Goal: Task Accomplishment & Management: Use online tool/utility

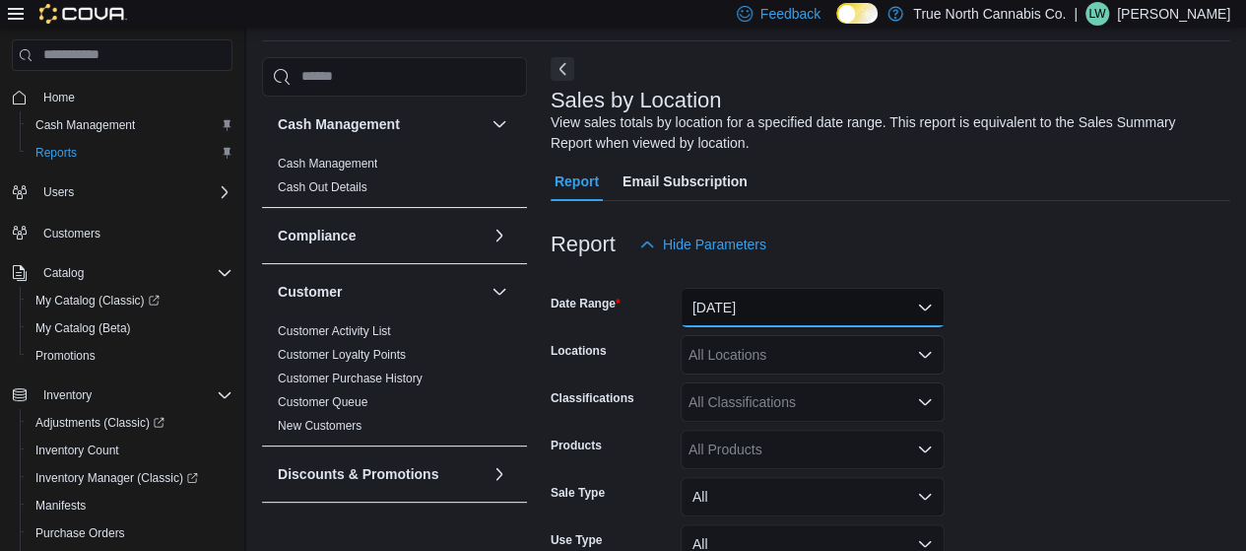
click at [805, 307] on button "[DATE]" at bounding box center [813, 307] width 264 height 39
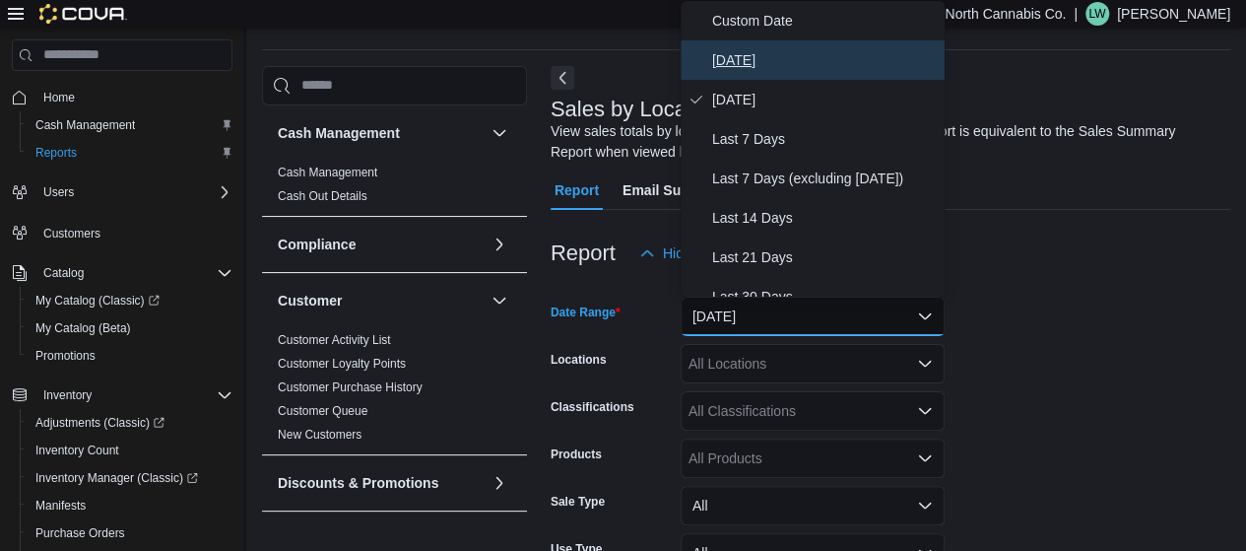
click at [743, 54] on span "[DATE]" at bounding box center [824, 60] width 225 height 24
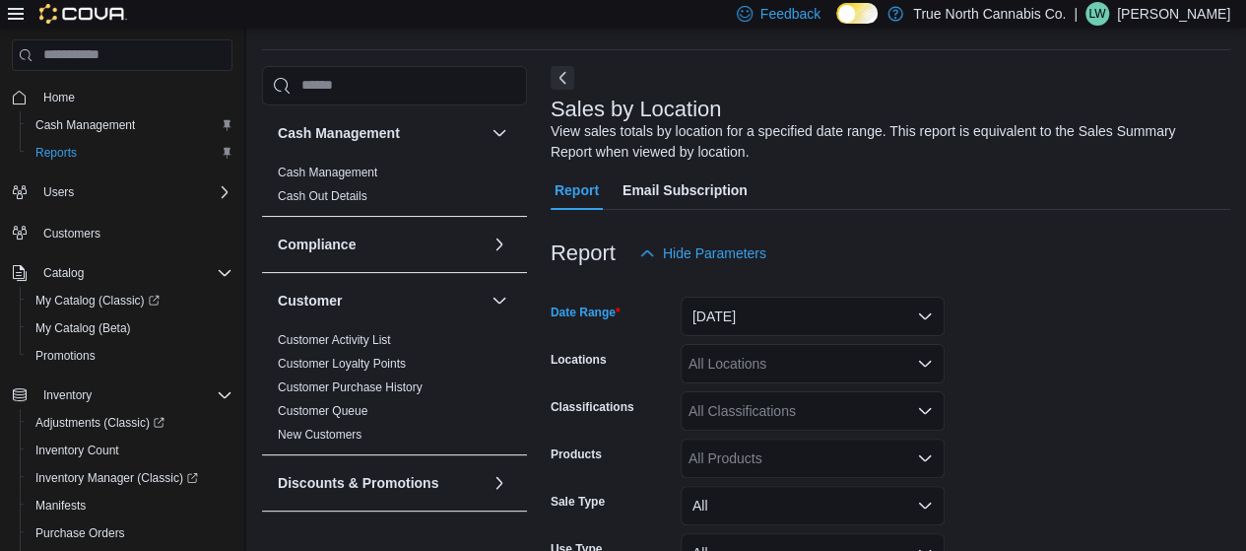
click at [1078, 276] on div at bounding box center [891, 285] width 680 height 24
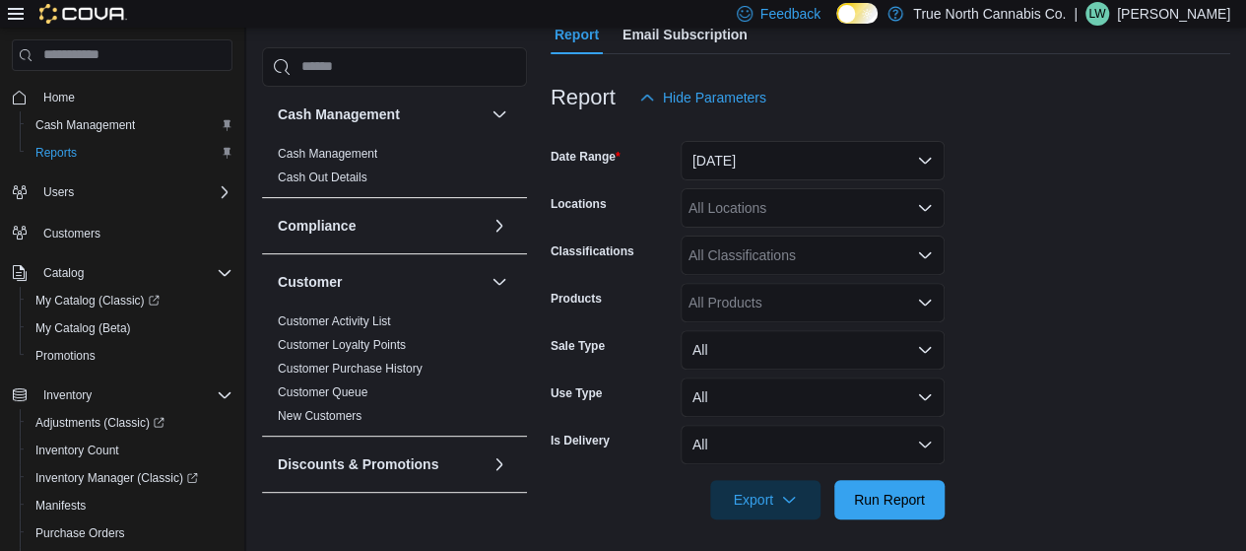
scroll to position [220, 0]
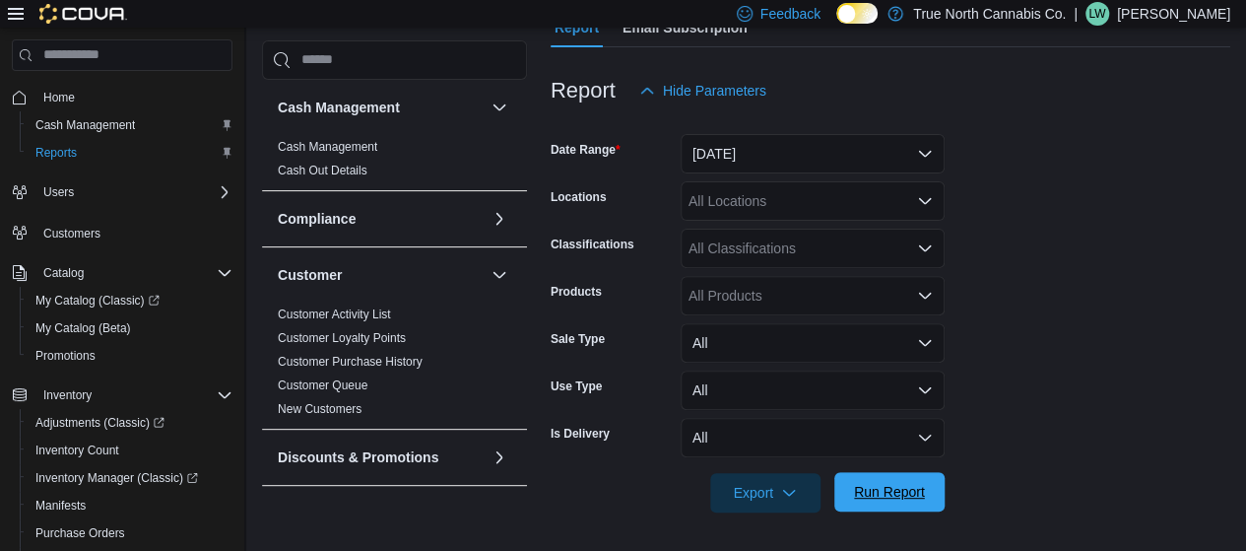
click at [879, 495] on span "Run Report" at bounding box center [889, 492] width 71 height 20
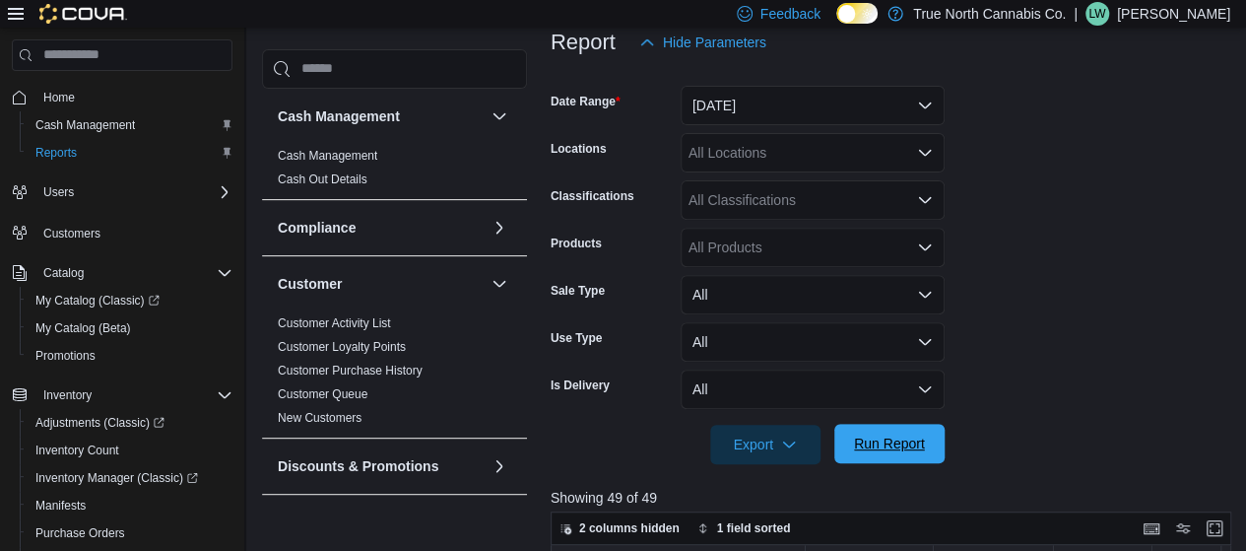
scroll to position [311, 0]
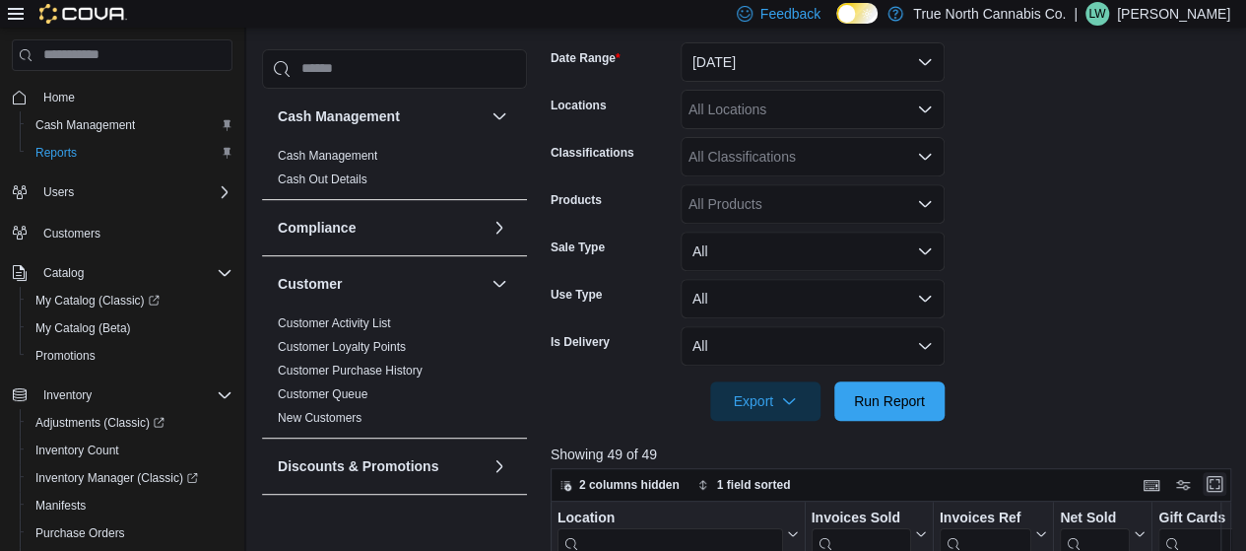
click at [1226, 495] on button "Enter fullscreen" at bounding box center [1215, 484] width 24 height 24
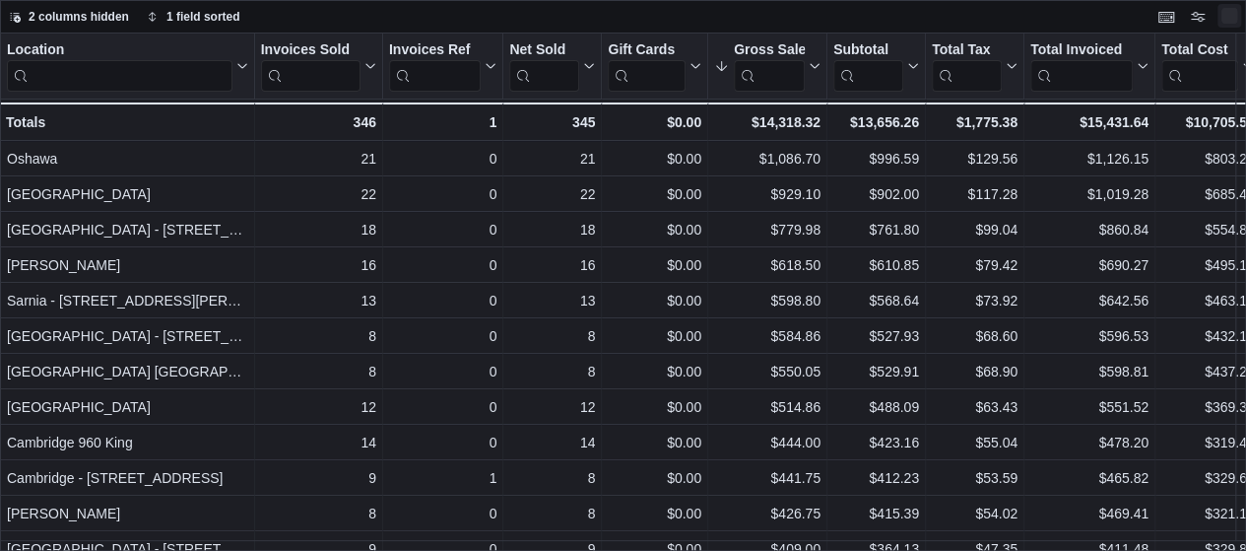
scroll to position [0, 0]
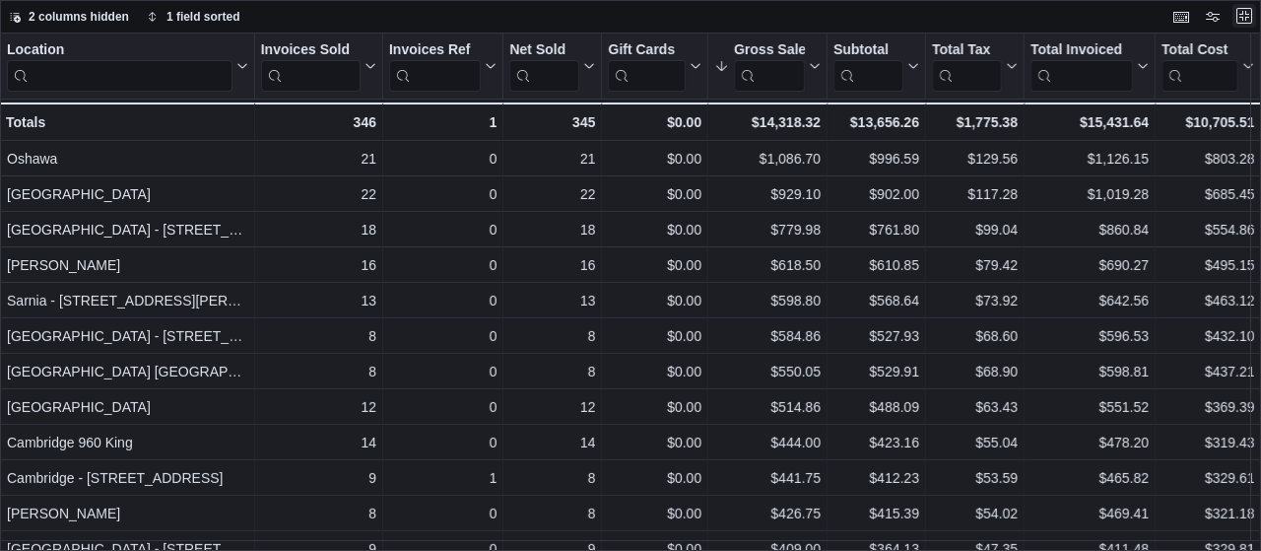
click at [1245, 18] on button "Exit fullscreen" at bounding box center [1244, 16] width 24 height 24
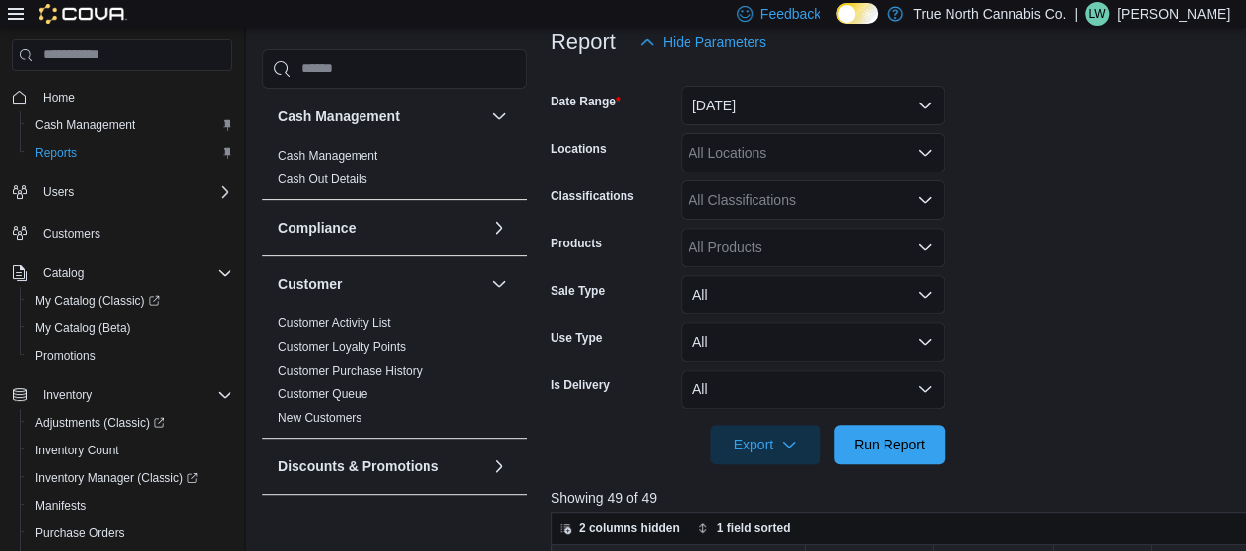
scroll to position [256, 0]
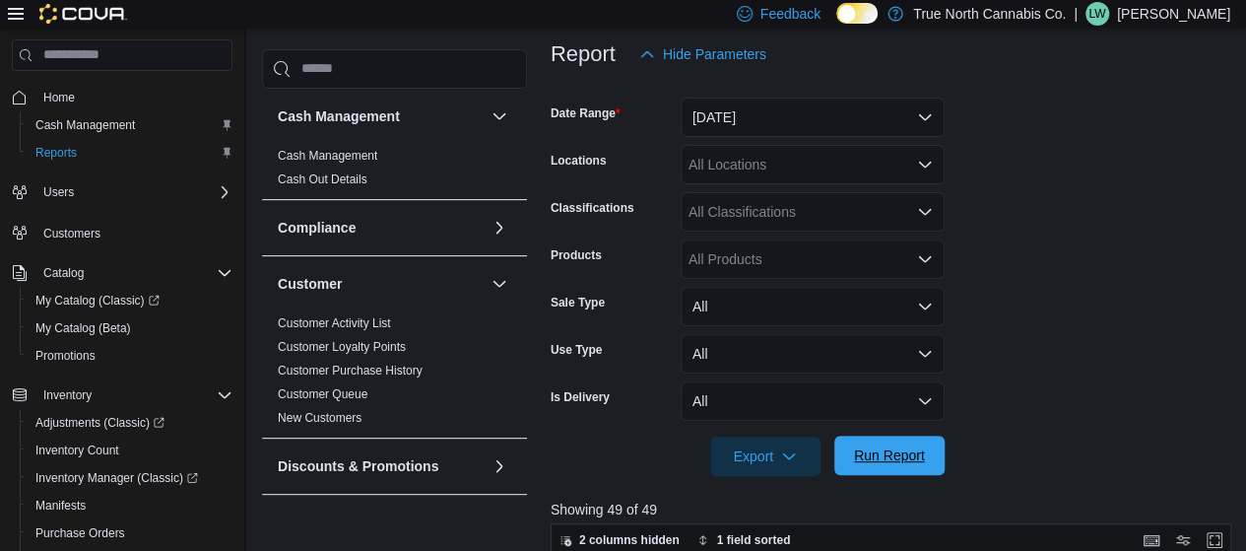
click at [892, 461] on span "Run Report" at bounding box center [889, 455] width 71 height 20
click at [1220, 536] on button "Enter fullscreen" at bounding box center [1215, 539] width 24 height 24
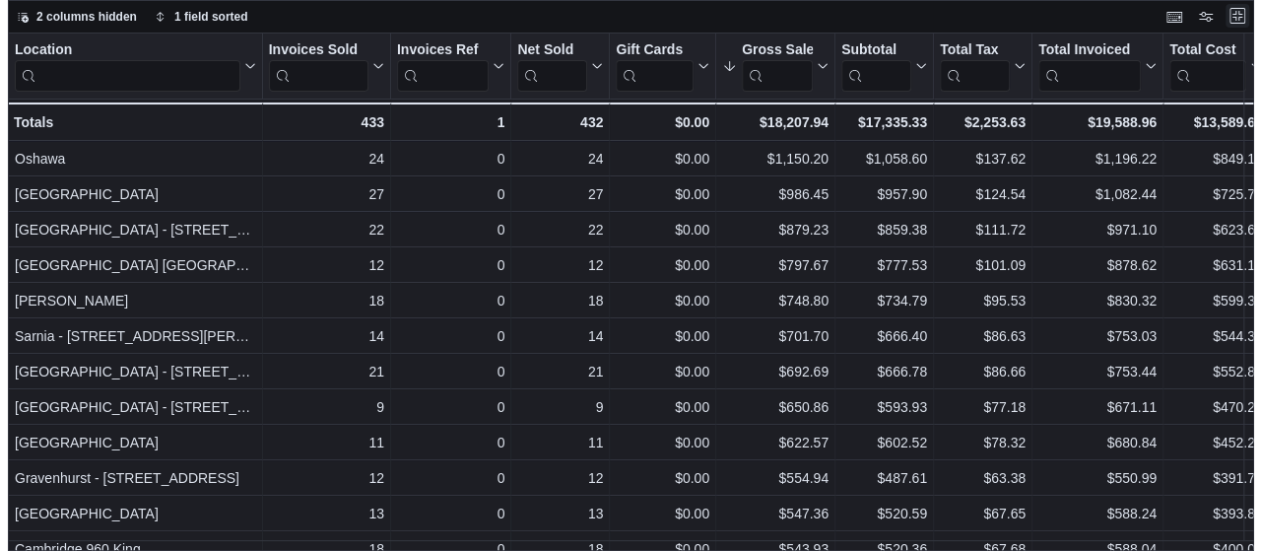
scroll to position [0, 0]
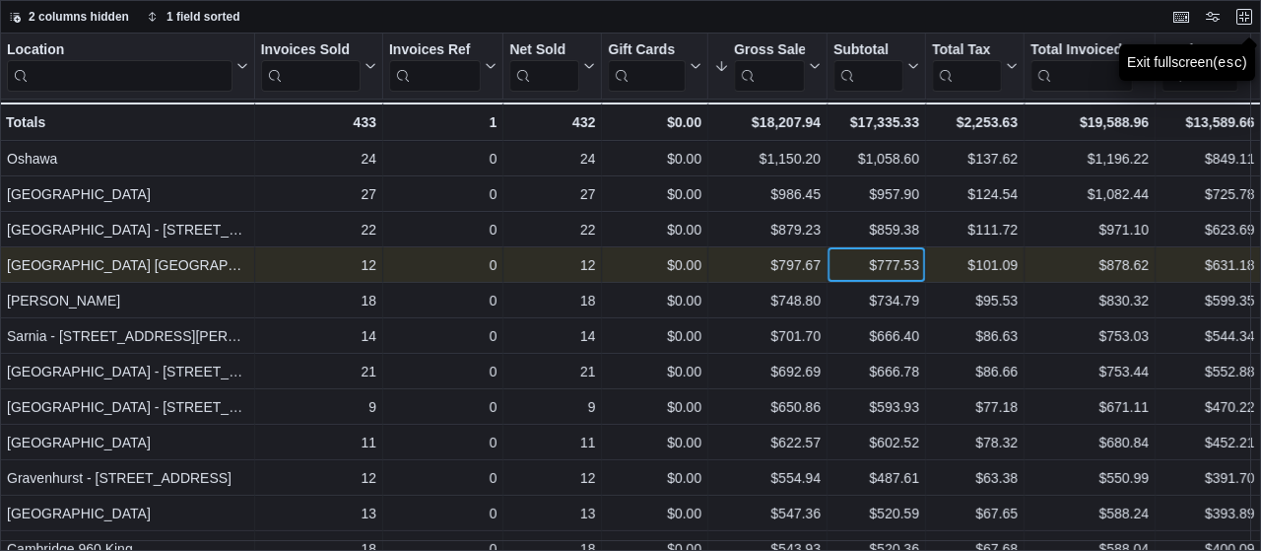
click at [844, 264] on div "$777.53" at bounding box center [876, 265] width 86 height 24
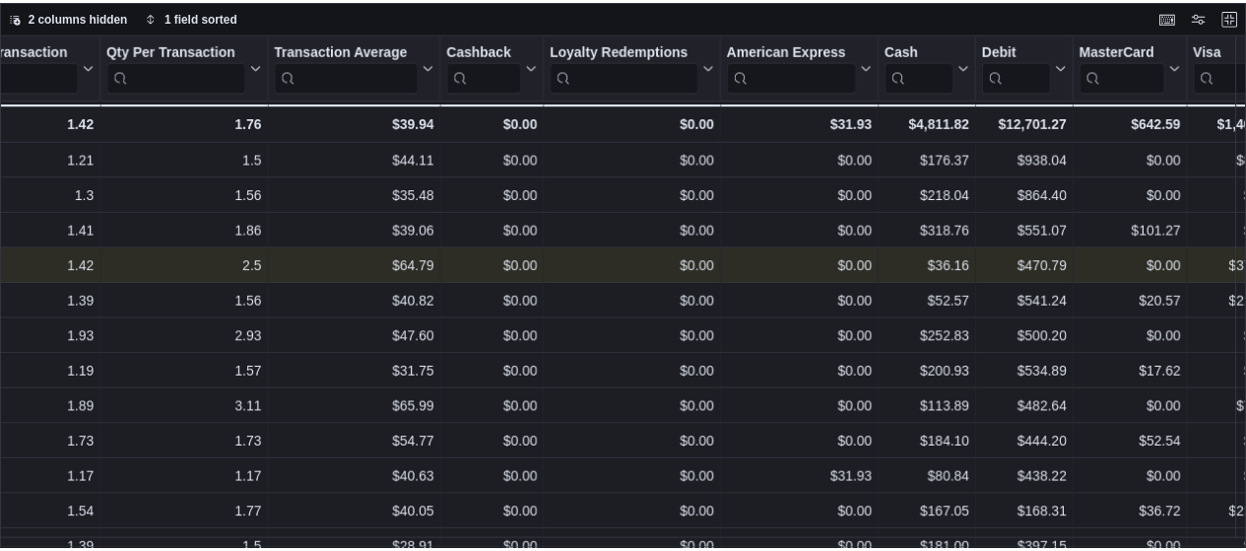
scroll to position [0, 1886]
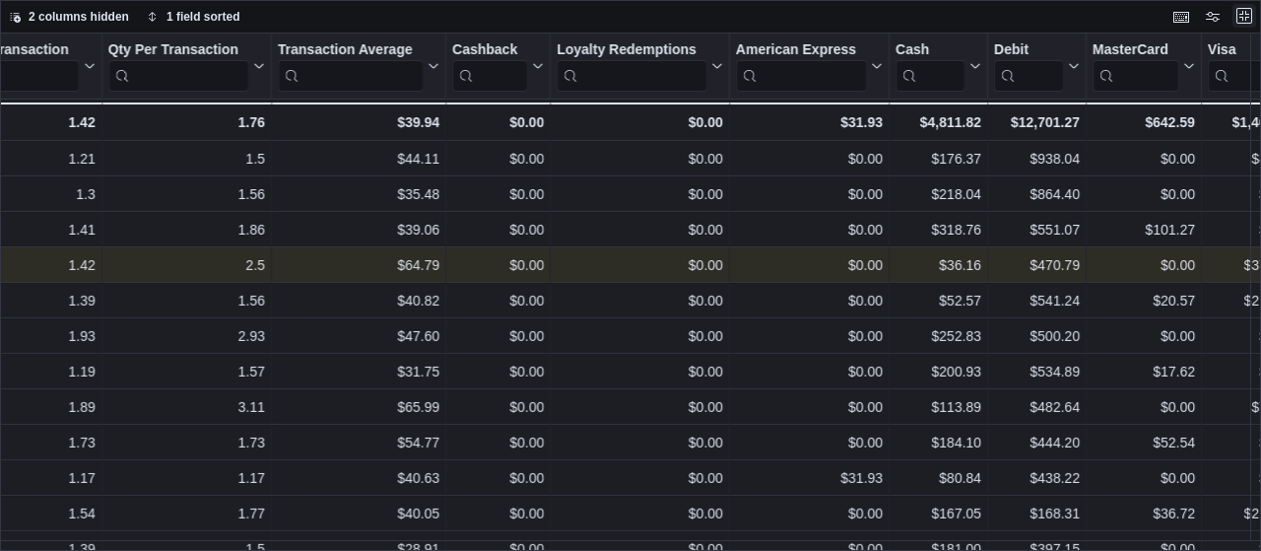
click at [1240, 16] on button "Exit fullscreen" at bounding box center [1244, 16] width 24 height 24
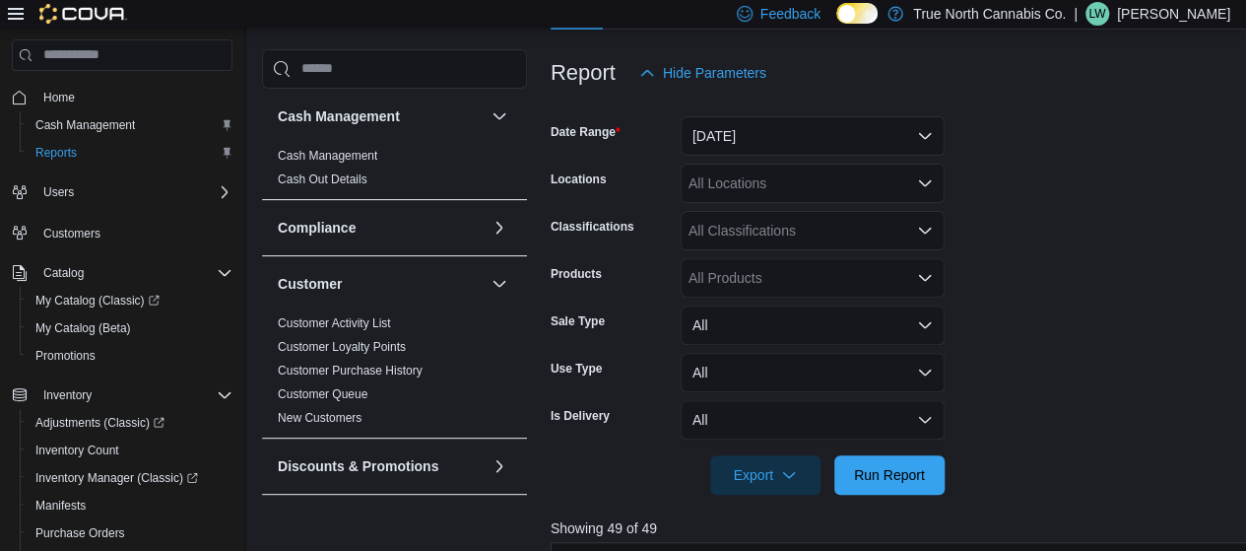
scroll to position [222, 0]
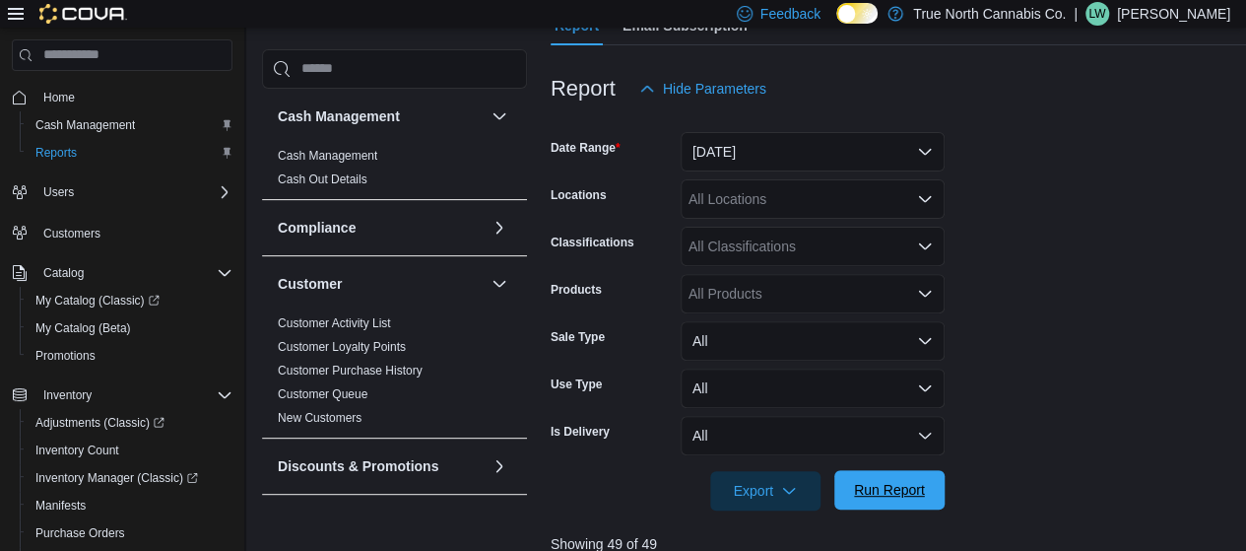
click at [911, 493] on span "Run Report" at bounding box center [889, 490] width 71 height 20
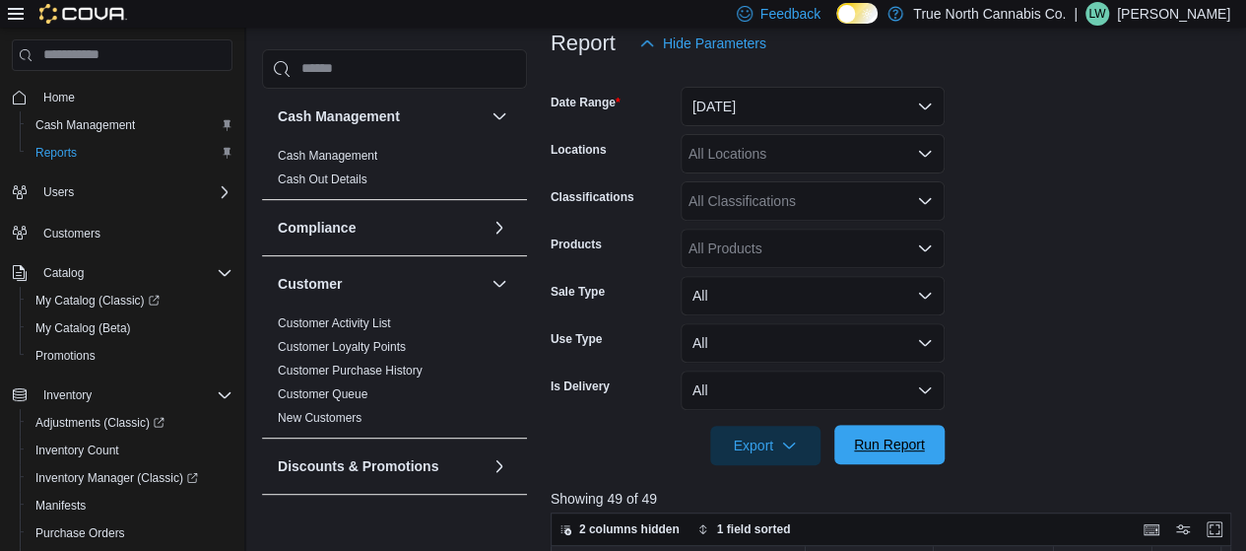
scroll to position [309, 0]
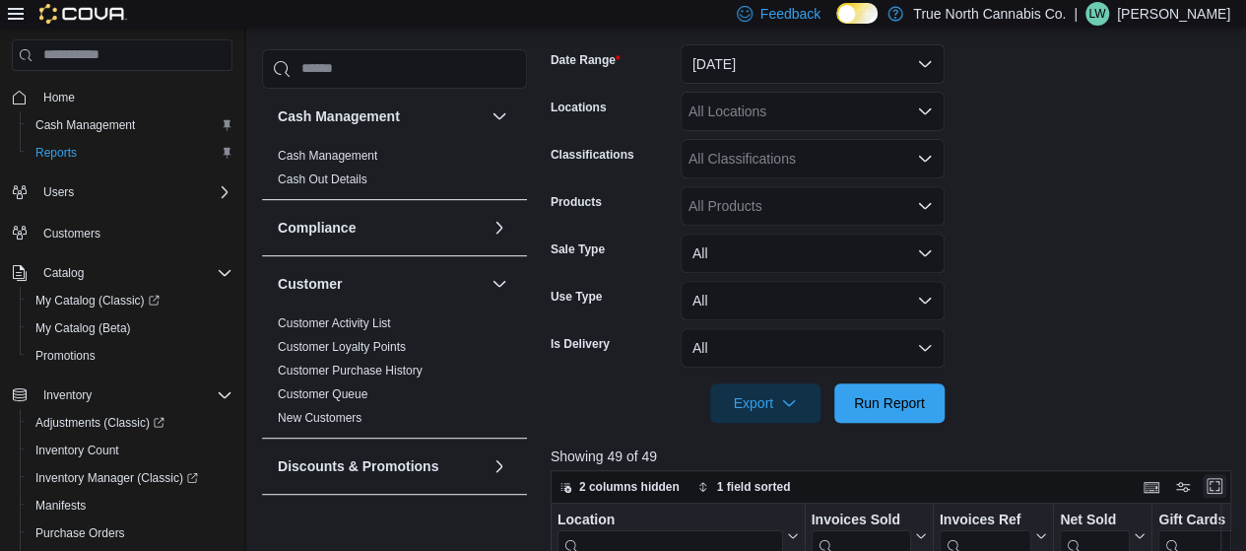
click at [1221, 493] on button "Enter fullscreen" at bounding box center [1215, 486] width 24 height 24
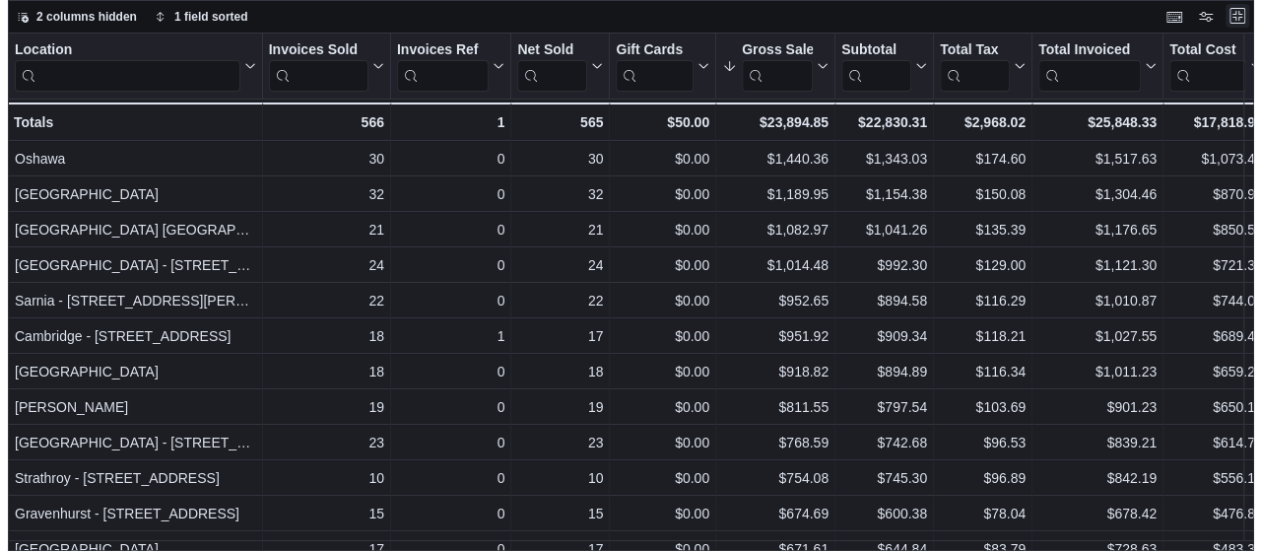
scroll to position [0, 0]
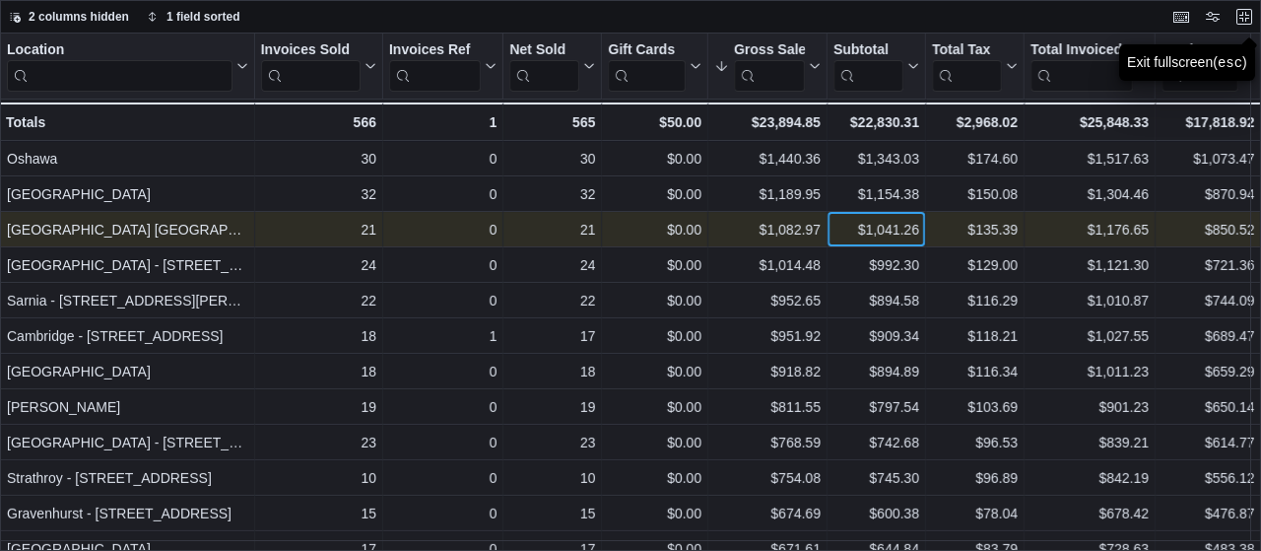
click at [839, 223] on div "$1,041.26" at bounding box center [876, 230] width 86 height 24
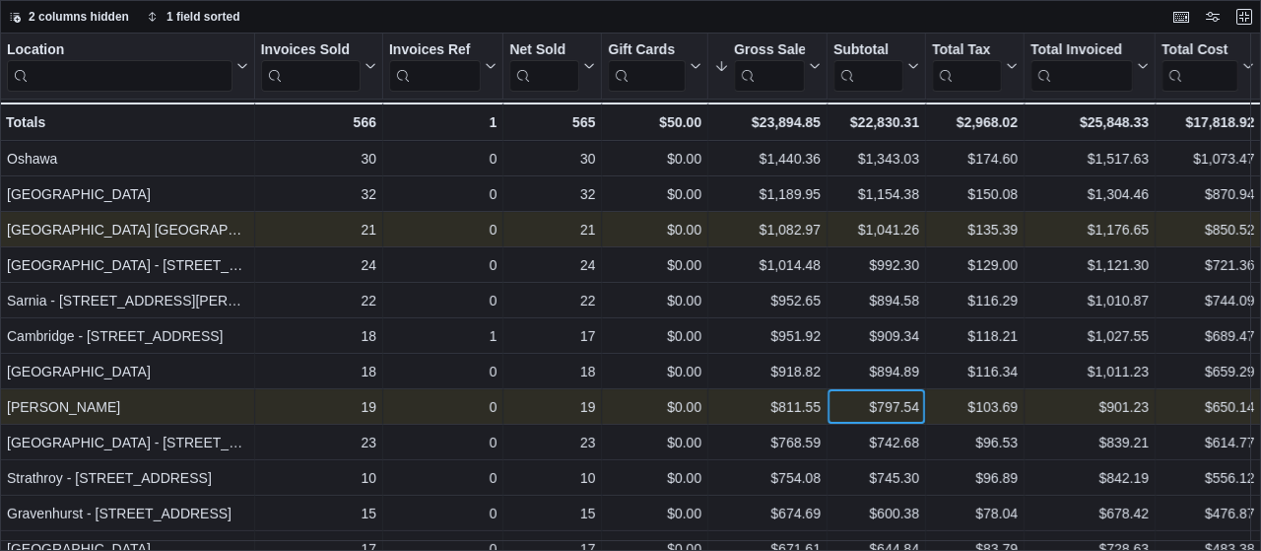
click at [842, 417] on div "$797.54" at bounding box center [876, 407] width 86 height 24
click at [1245, 27] on button "Exit fullscreen" at bounding box center [1244, 16] width 24 height 24
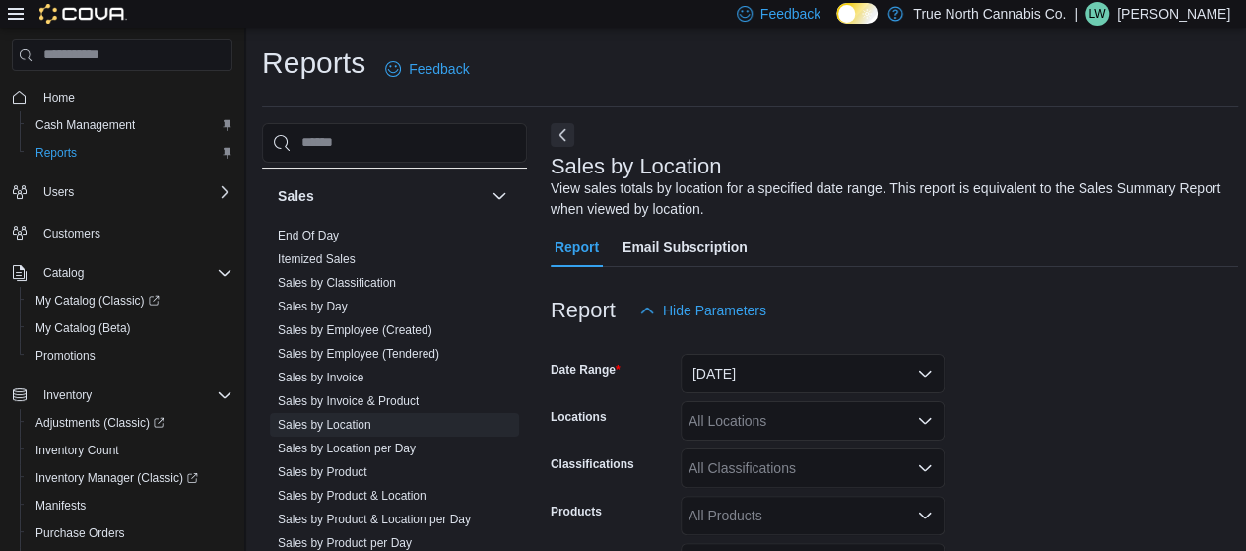
scroll to position [1202, 0]
click at [312, 229] on link "End Of Day" at bounding box center [308, 236] width 61 height 14
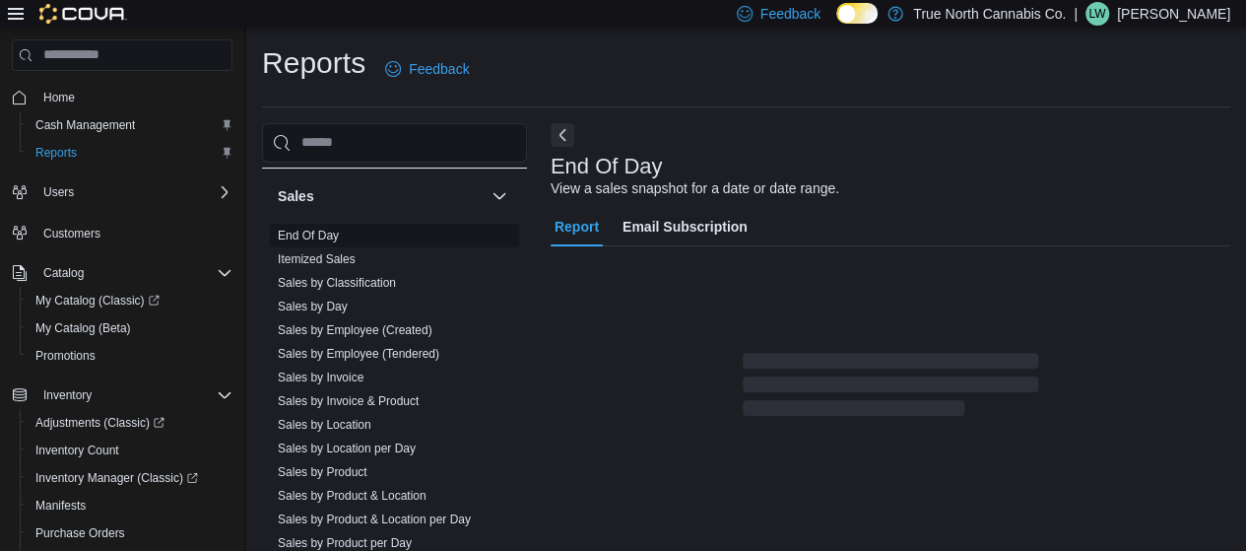
scroll to position [40, 0]
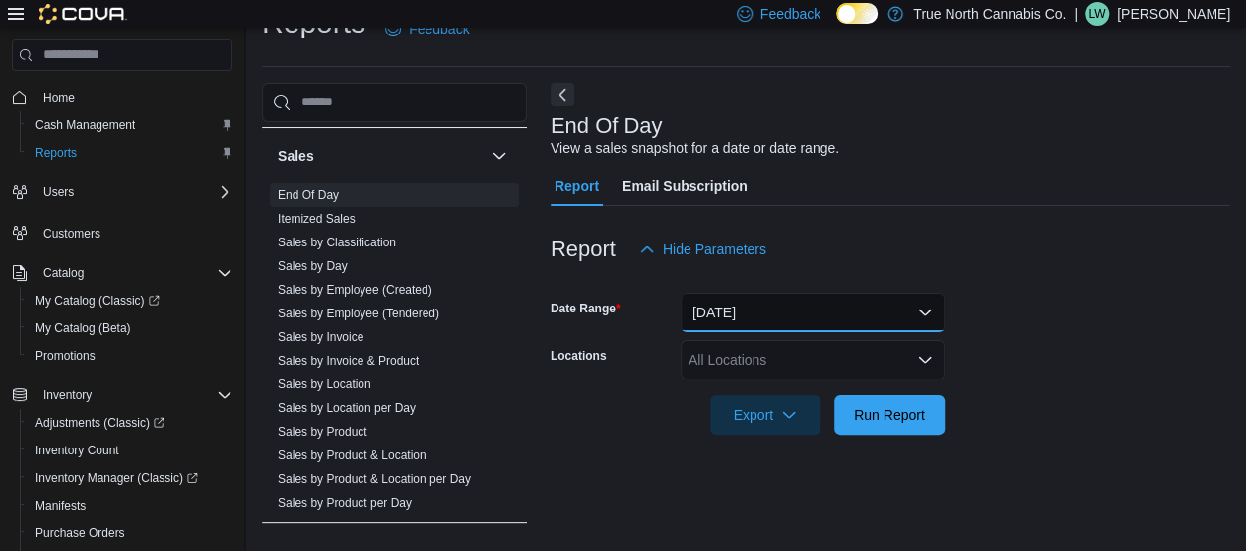
click at [805, 314] on button "[DATE]" at bounding box center [813, 312] width 264 height 39
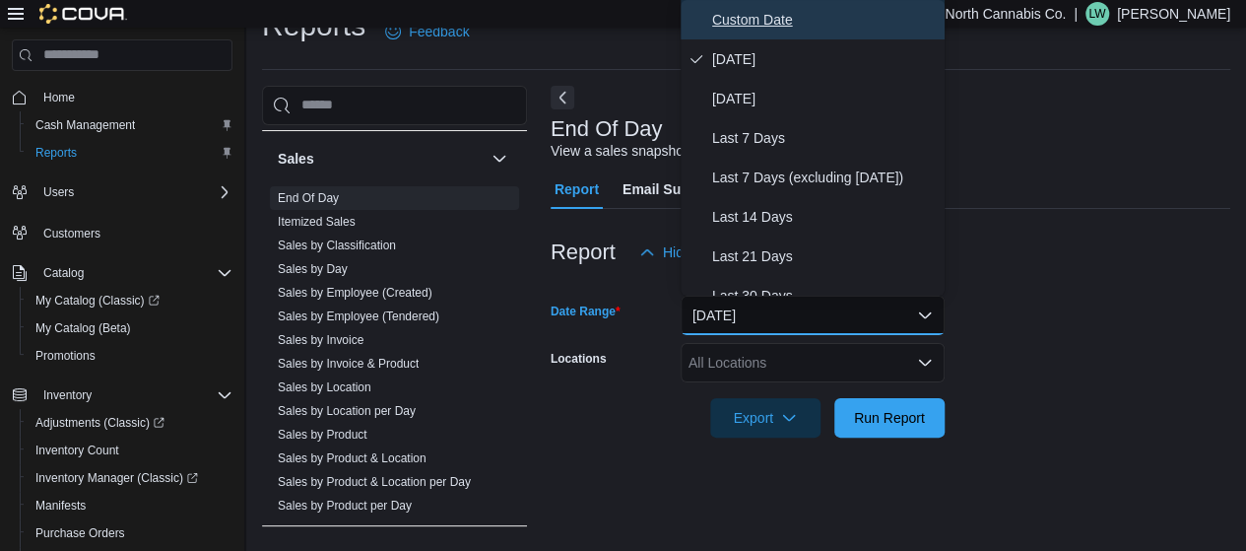
click at [762, 22] on span "Custom Date" at bounding box center [824, 20] width 225 height 24
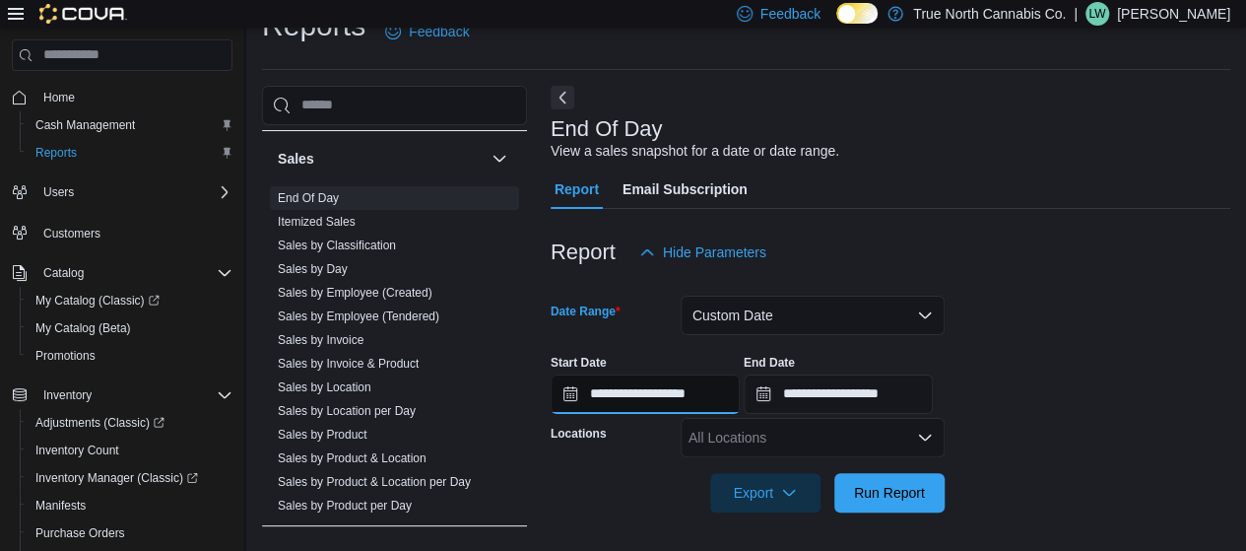
click at [590, 393] on input "**********" at bounding box center [645, 393] width 189 height 39
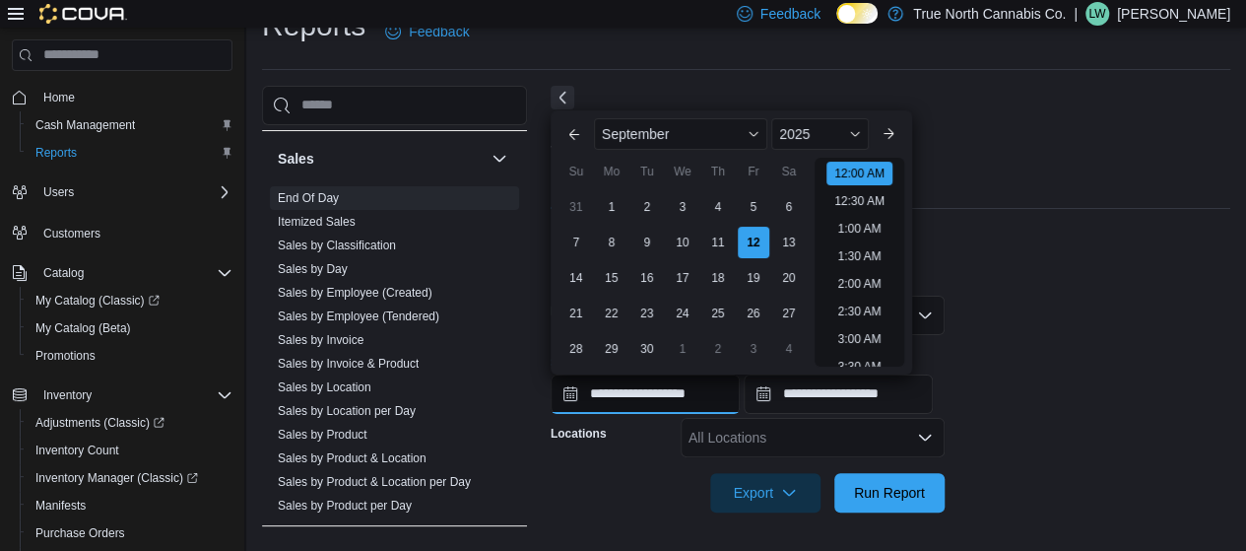
scroll to position [61, 0]
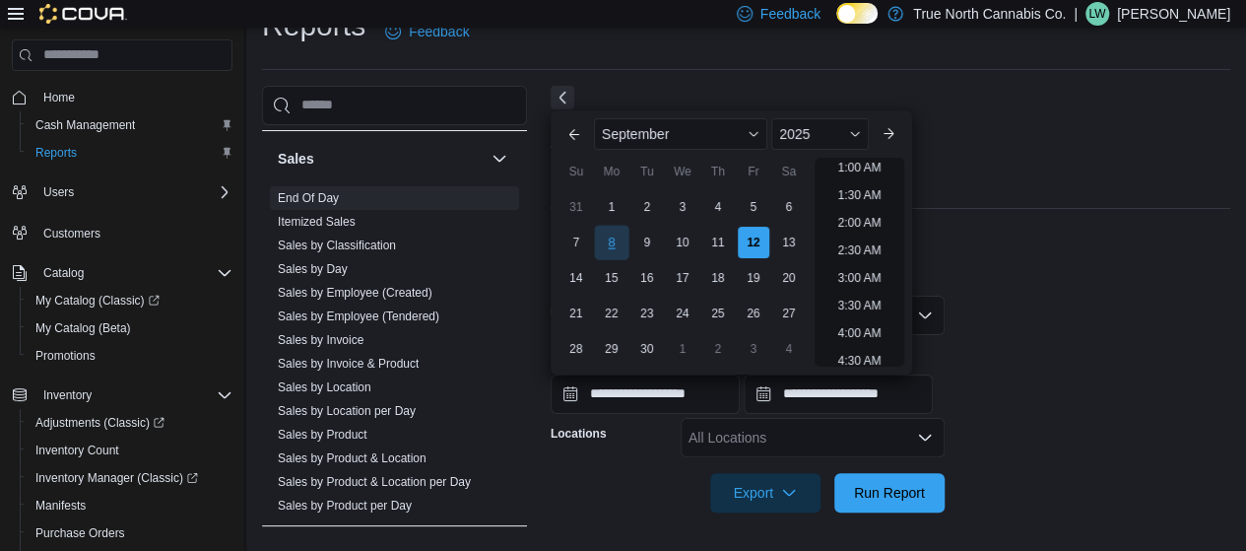
click at [611, 240] on div "8" at bounding box center [611, 242] width 34 height 34
type input "**********"
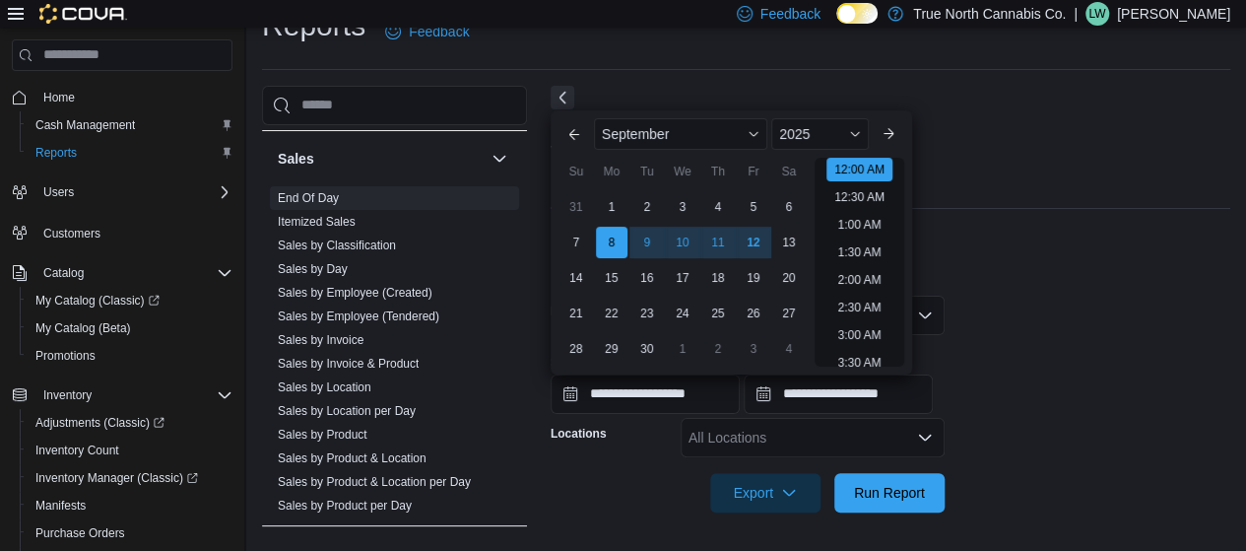
click at [1140, 259] on div "Report Hide Parameters" at bounding box center [891, 251] width 680 height 39
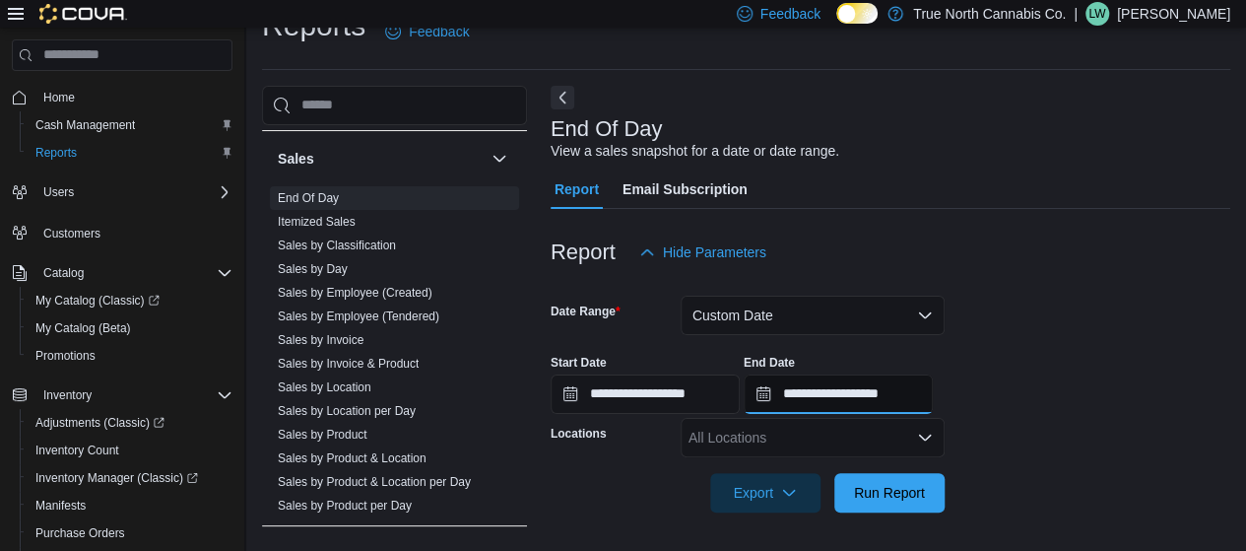
click at [782, 402] on input "**********" at bounding box center [838, 393] width 189 height 39
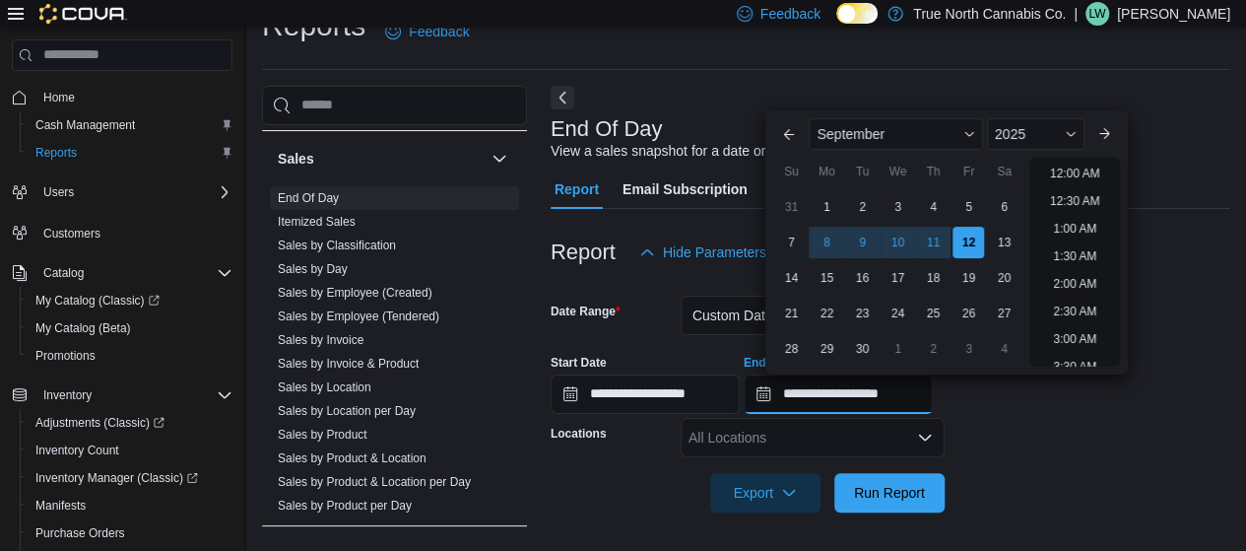
scroll to position [1119, 0]
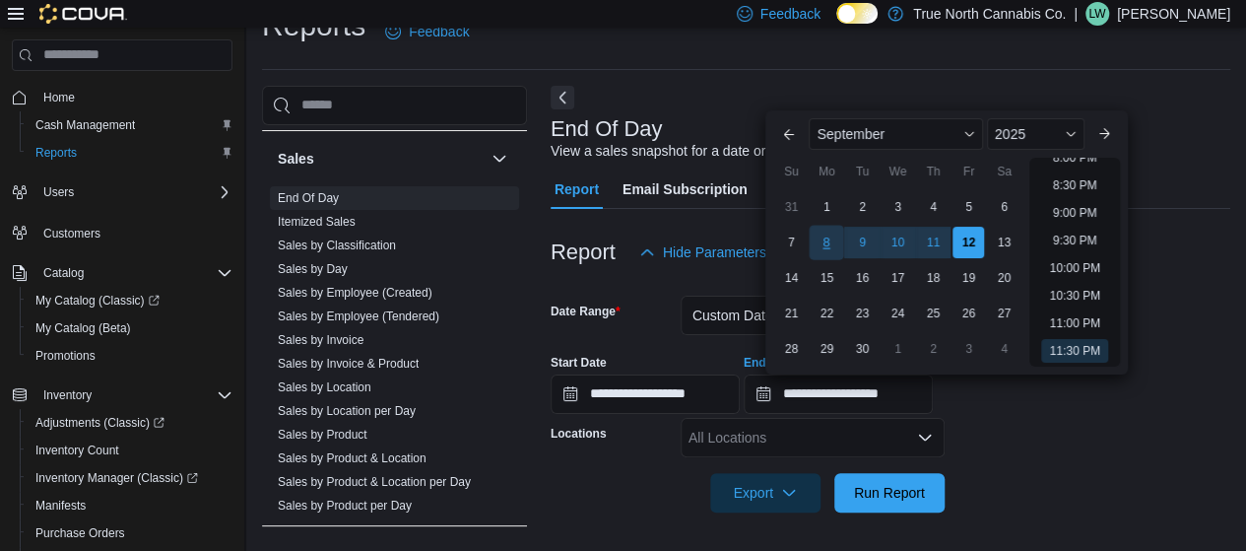
click at [828, 245] on div "8" at bounding box center [827, 242] width 34 height 34
type input "**********"
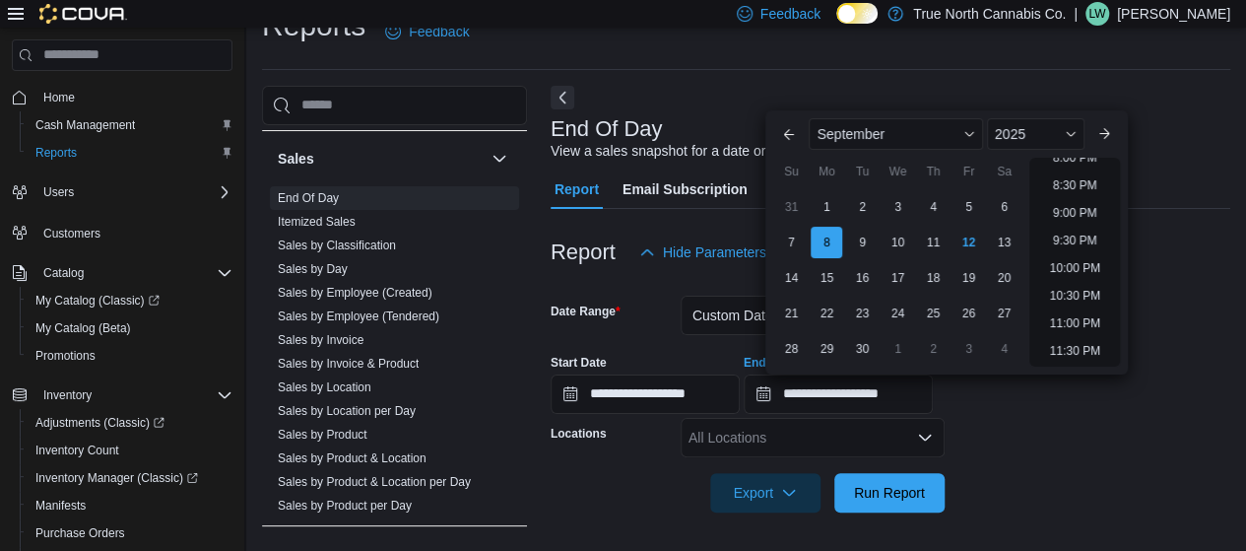
click at [1137, 435] on form "**********" at bounding box center [891, 392] width 680 height 240
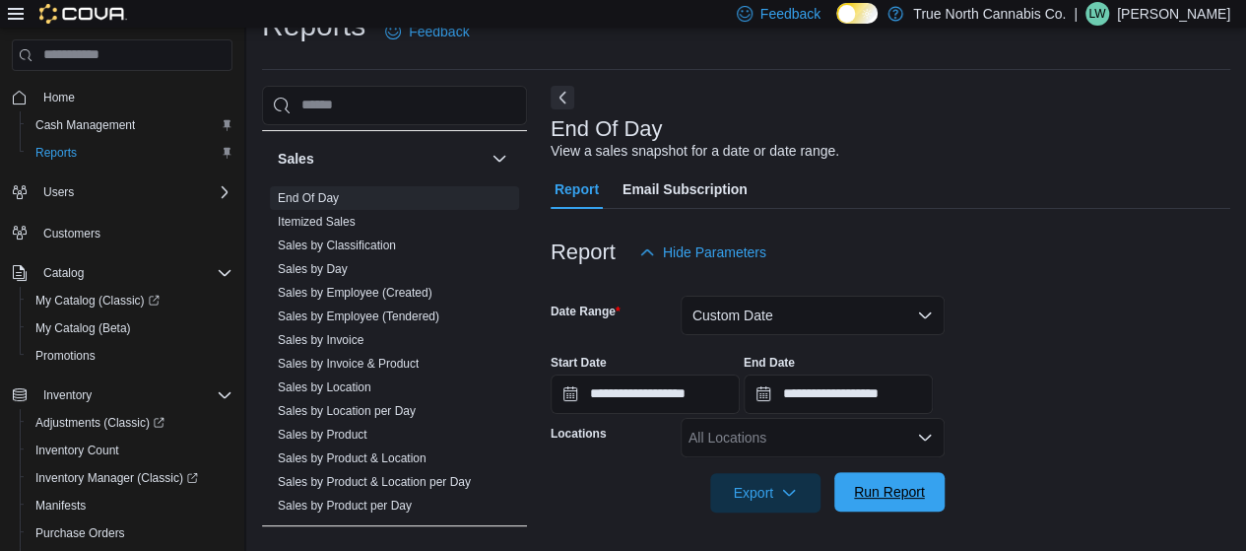
click at [906, 494] on span "Run Report" at bounding box center [889, 492] width 71 height 20
click at [793, 446] on div "All Locations" at bounding box center [813, 437] width 264 height 39
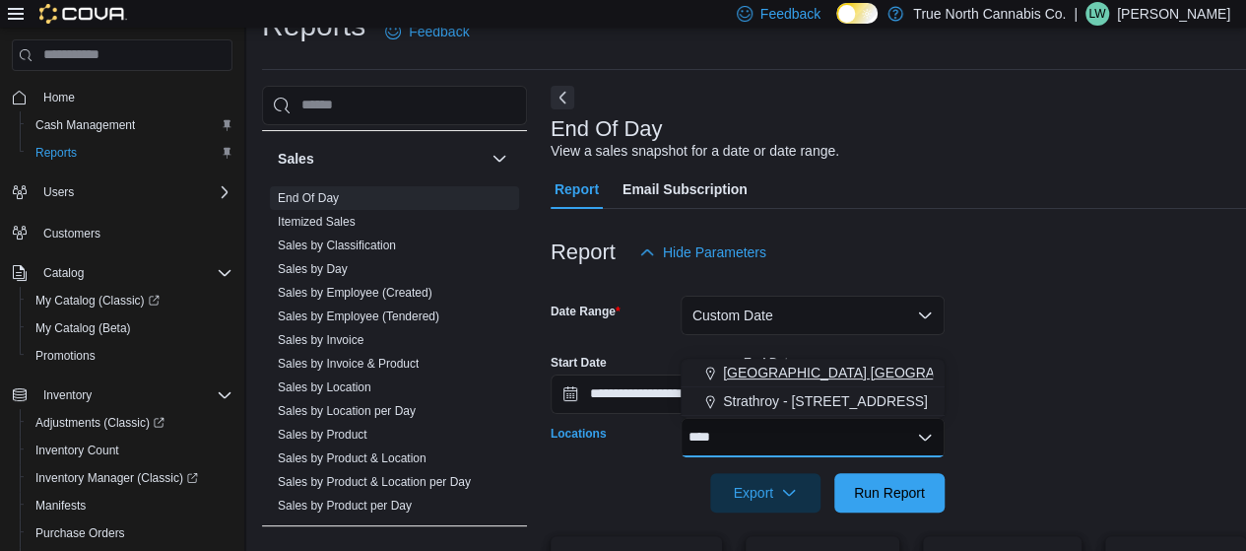
type input "****"
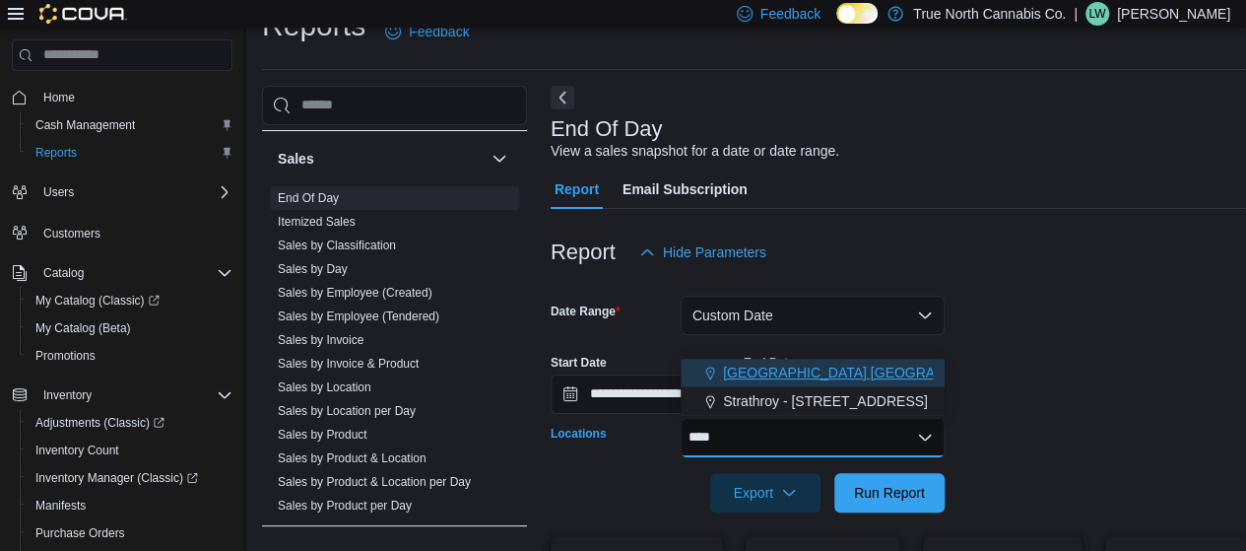
click at [757, 370] on span "[GEOGRAPHIC_DATA] [GEOGRAPHIC_DATA] [GEOGRAPHIC_DATA]" at bounding box center [942, 373] width 438 height 20
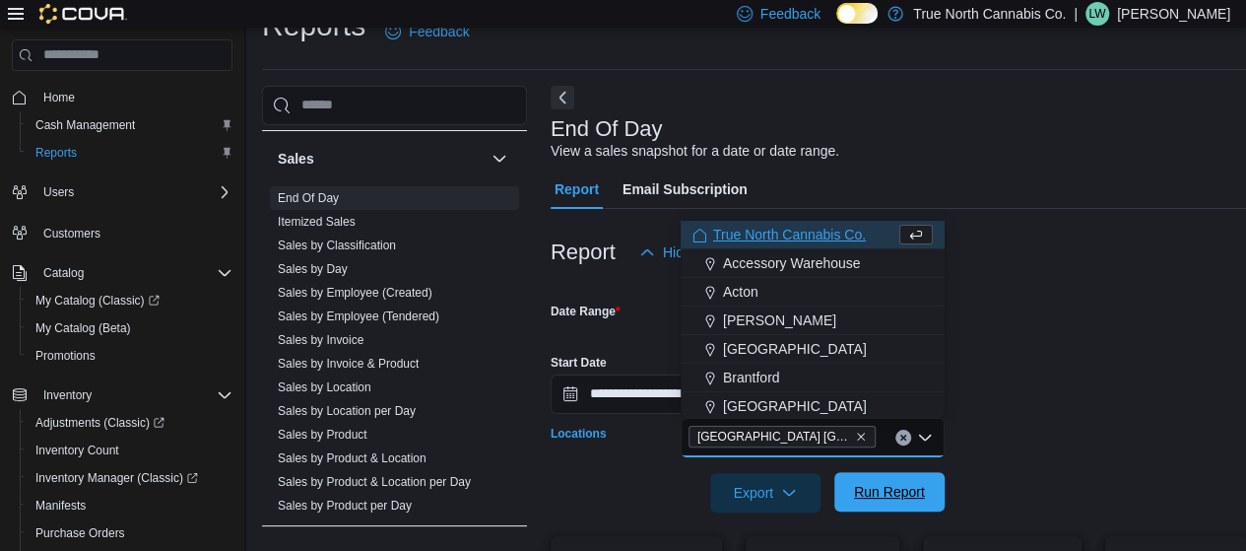
click at [863, 509] on span "Run Report" at bounding box center [889, 491] width 87 height 39
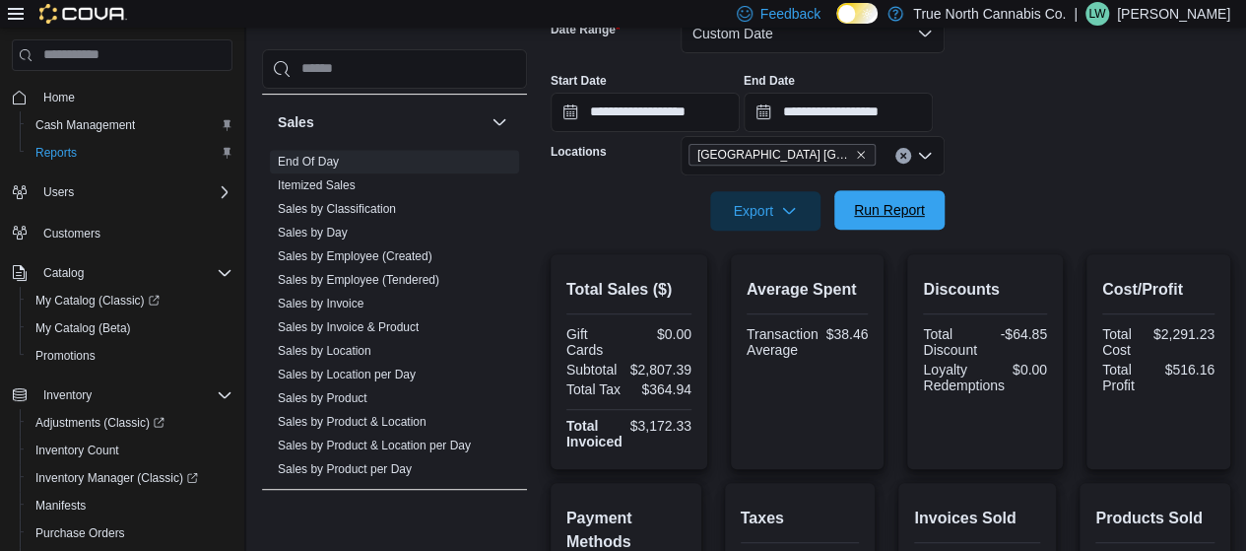
scroll to position [319, 0]
click at [566, 114] on input "**********" at bounding box center [645, 112] width 189 height 39
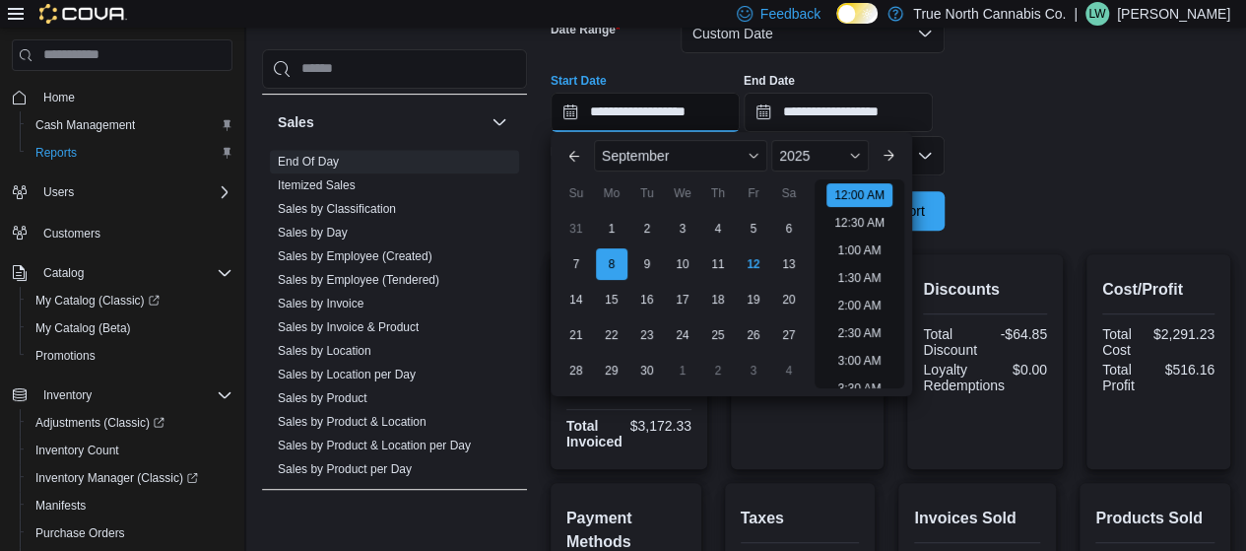
scroll to position [61, 0]
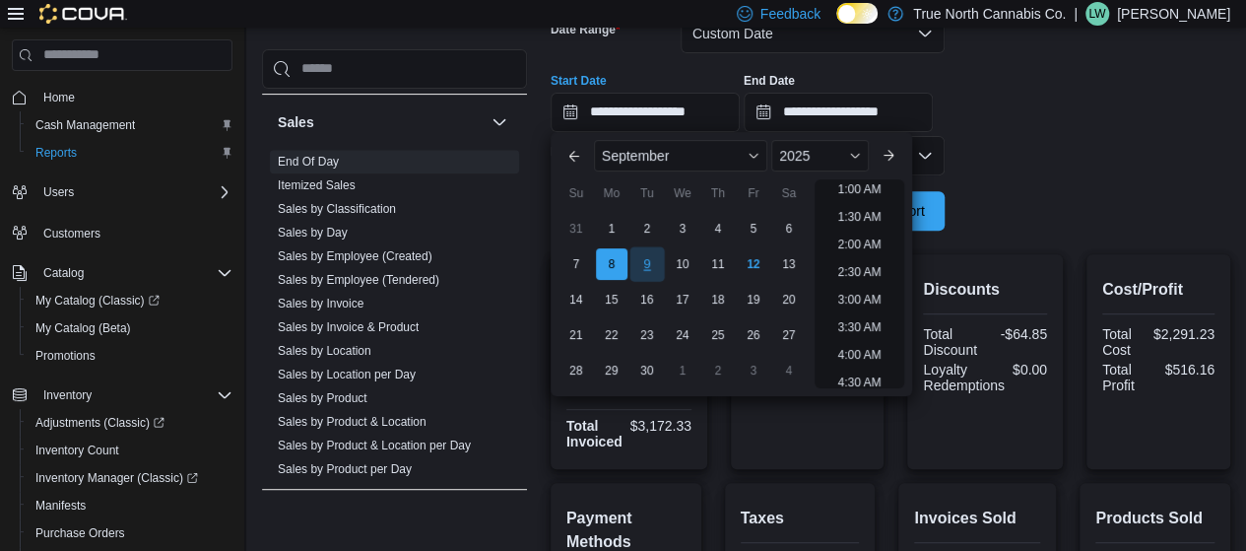
click at [646, 262] on div "9" at bounding box center [646, 263] width 34 height 34
type input "**********"
click at [1141, 150] on form "**********" at bounding box center [891, 110] width 680 height 240
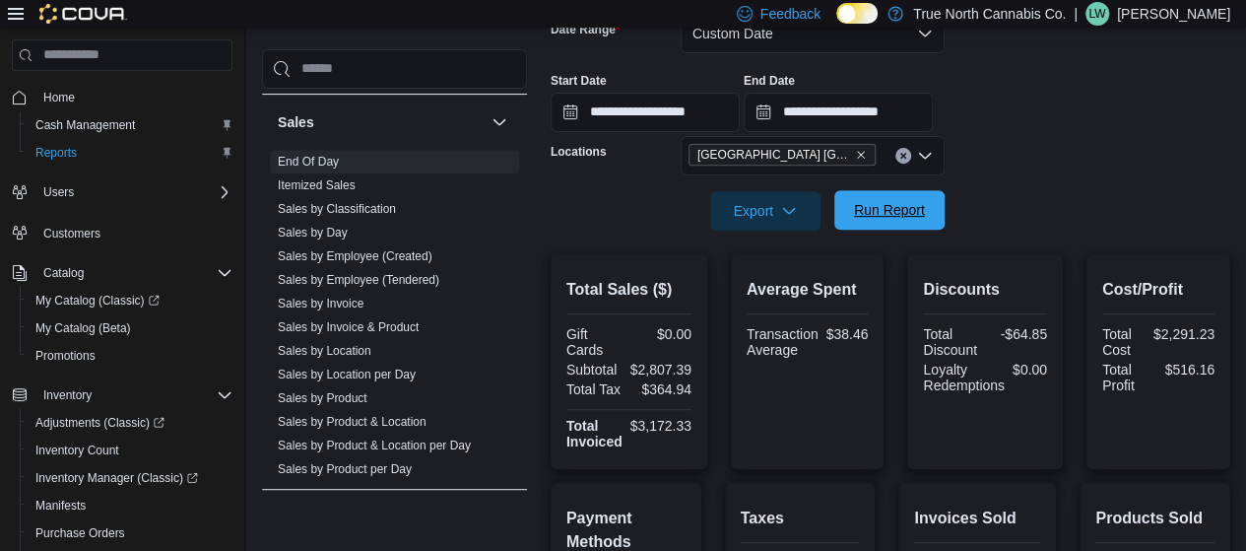
click at [896, 211] on span "Run Report" at bounding box center [889, 210] width 71 height 20
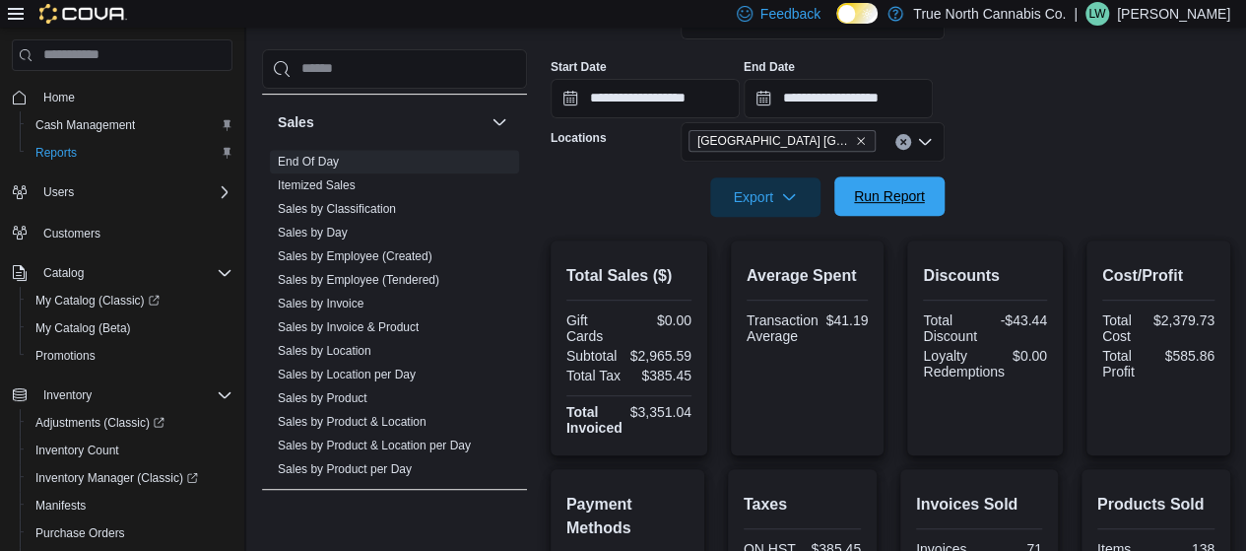
scroll to position [330, 0]
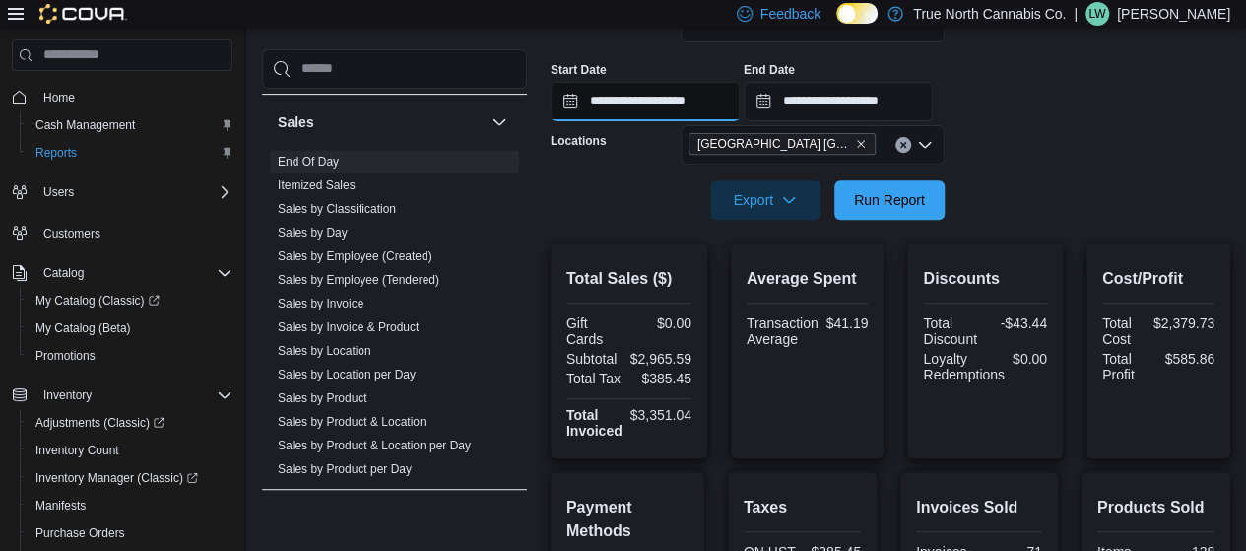
click at [554, 102] on input "**********" at bounding box center [645, 101] width 189 height 39
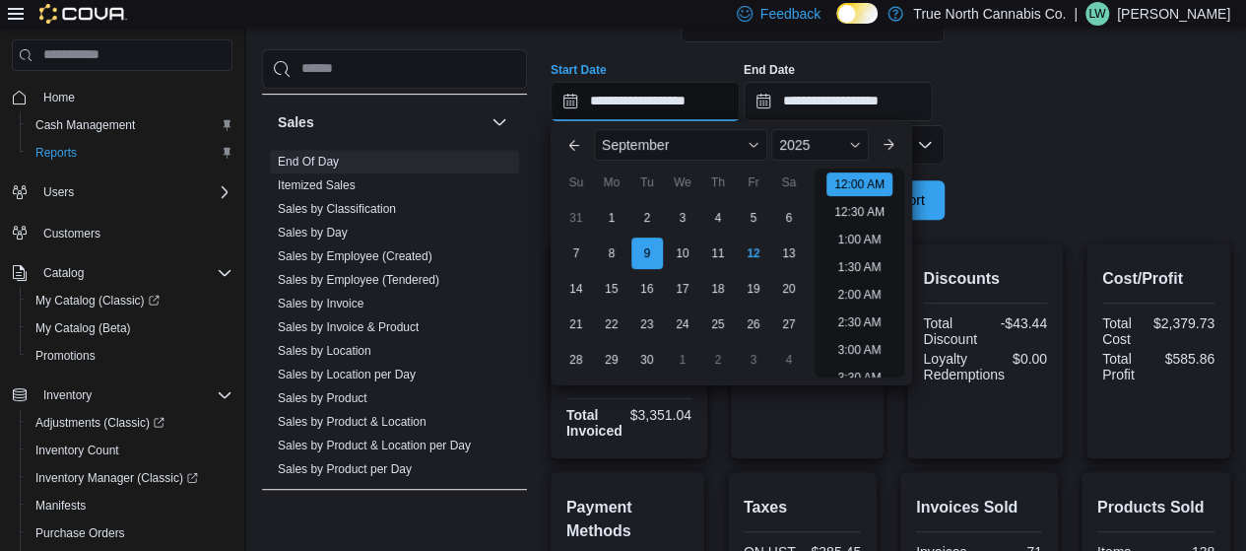
scroll to position [61, 0]
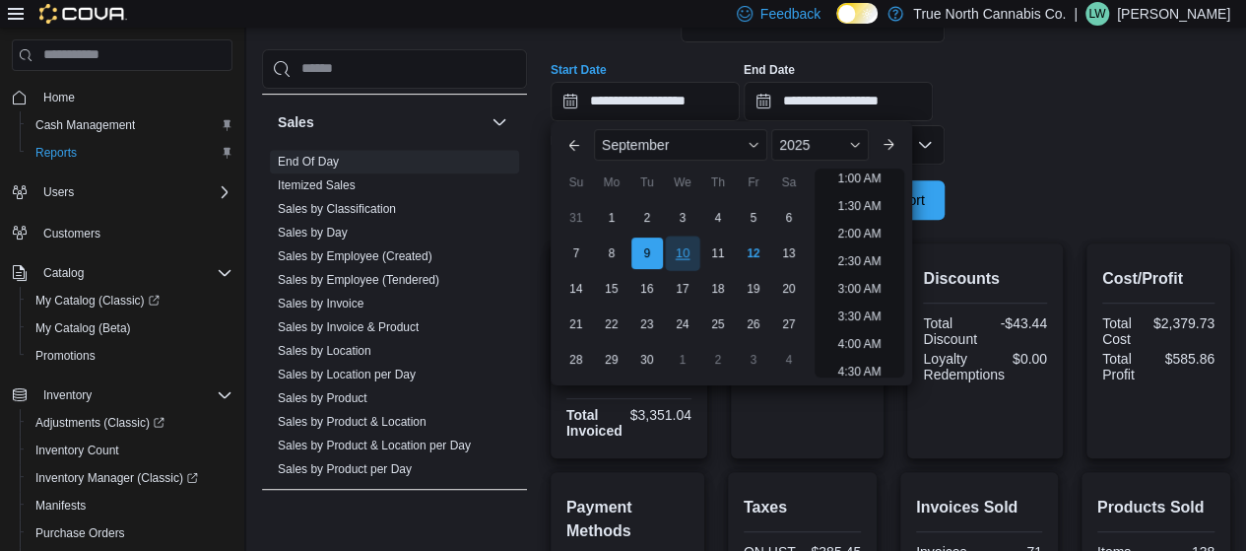
click at [686, 250] on div "10" at bounding box center [682, 252] width 34 height 34
type input "**********"
click at [1175, 171] on div at bounding box center [891, 173] width 680 height 16
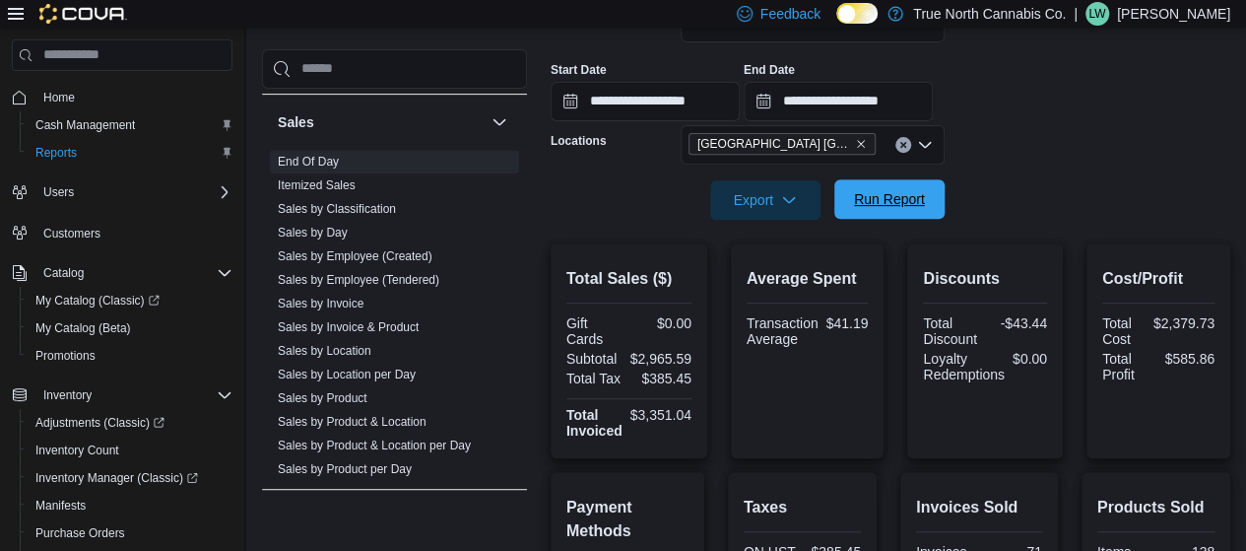
click at [890, 201] on span "Run Report" at bounding box center [889, 199] width 71 height 20
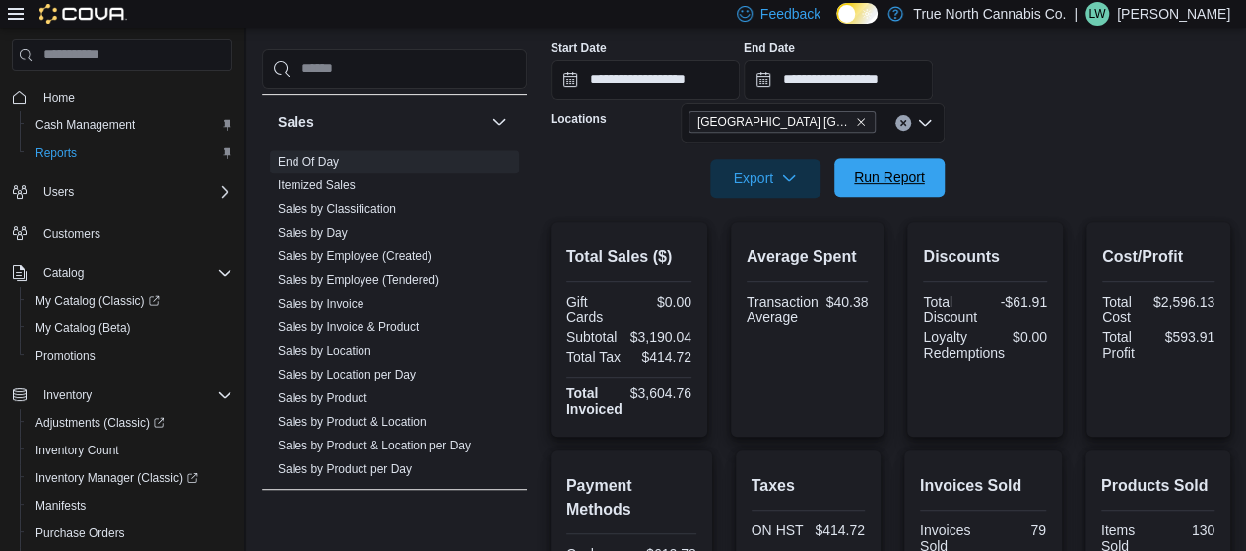
scroll to position [324, 0]
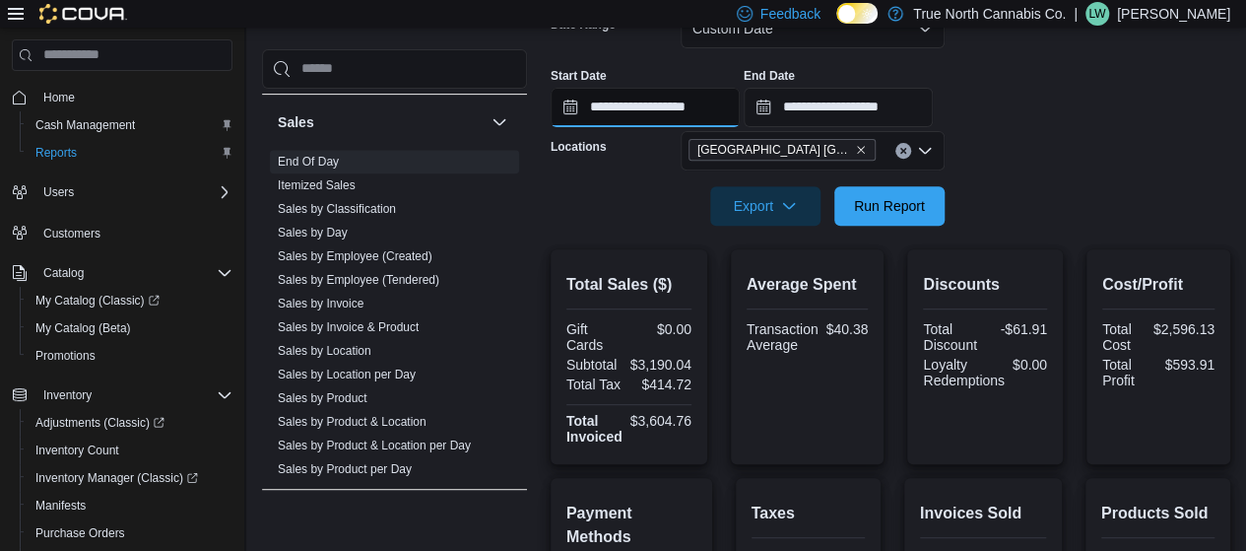
click at [566, 115] on input "**********" at bounding box center [645, 107] width 189 height 39
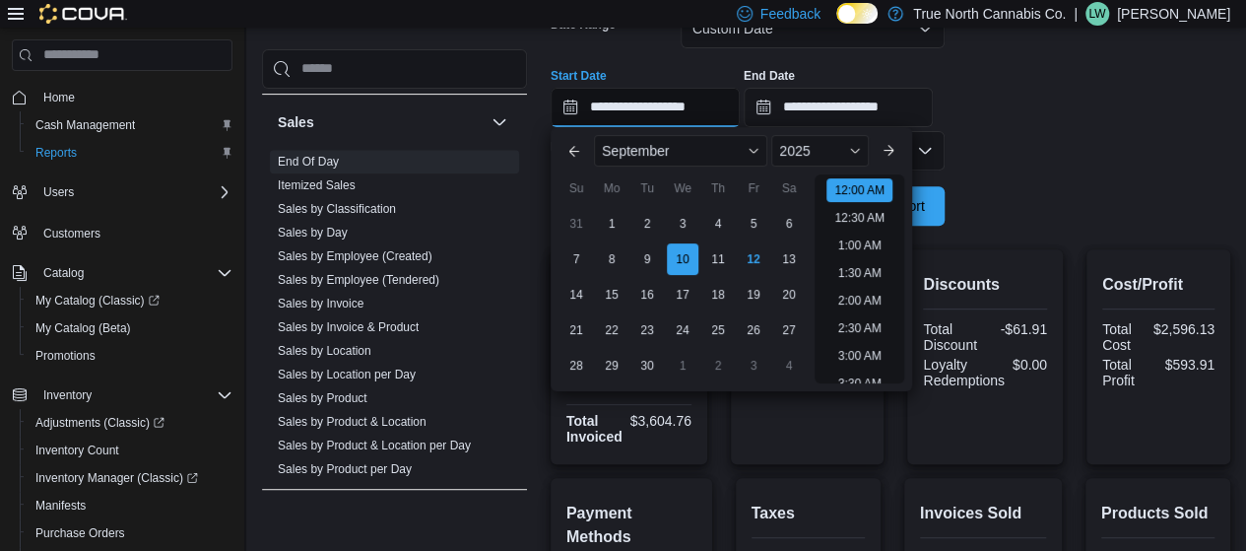
scroll to position [61, 0]
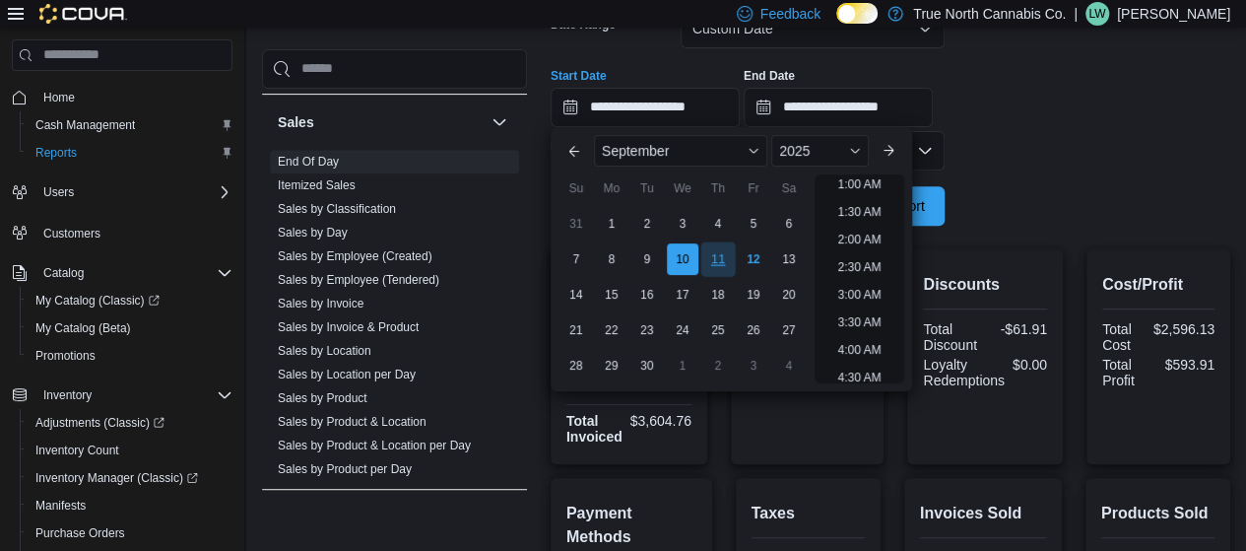
click at [721, 259] on div "11" at bounding box center [717, 258] width 34 height 34
type input "**********"
click at [1112, 167] on form "**********" at bounding box center [891, 105] width 680 height 240
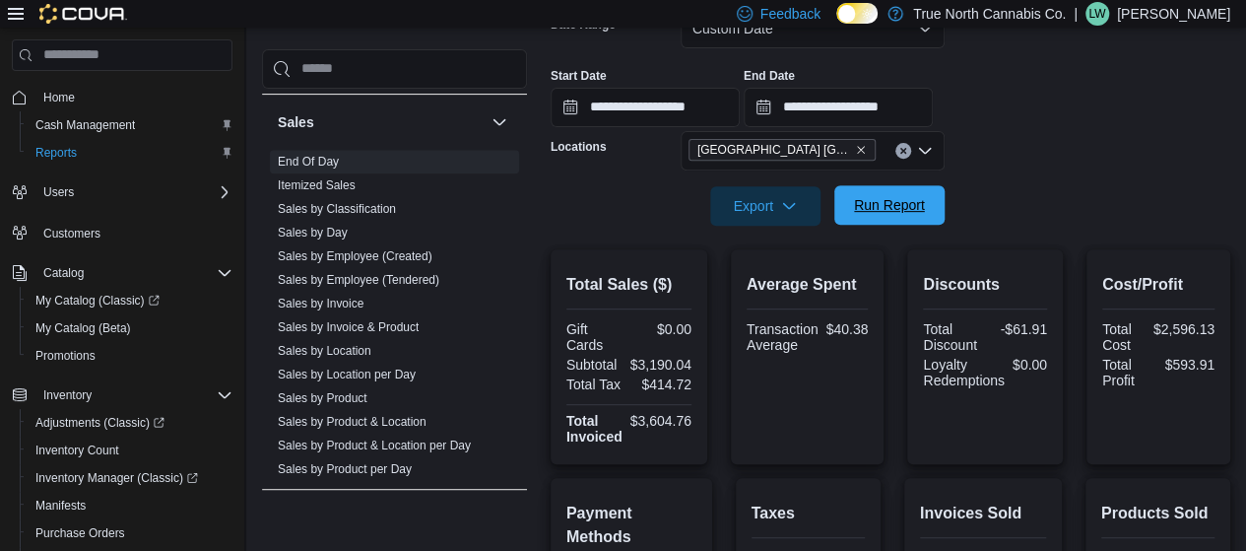
click at [900, 204] on span "Run Report" at bounding box center [889, 205] width 71 height 20
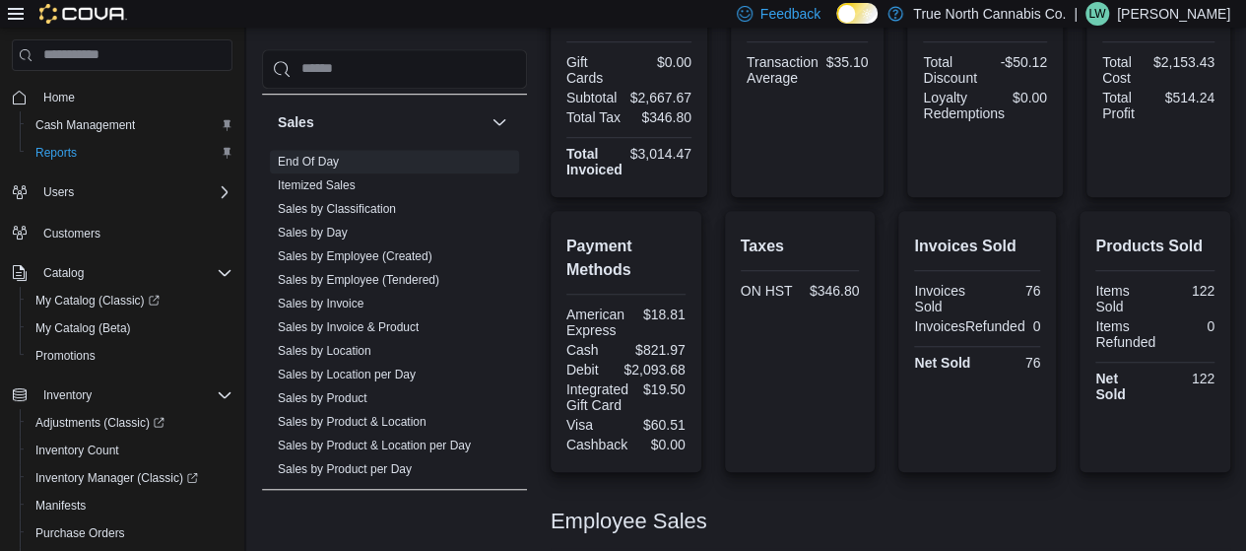
scroll to position [587, 0]
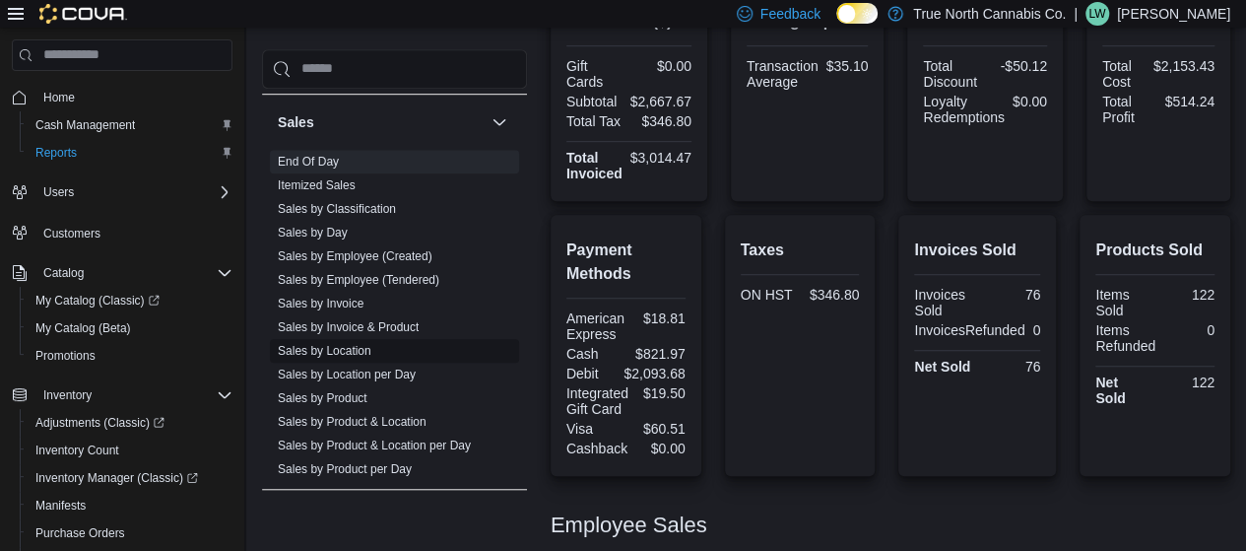
click at [359, 345] on link "Sales by Location" at bounding box center [325, 351] width 94 height 14
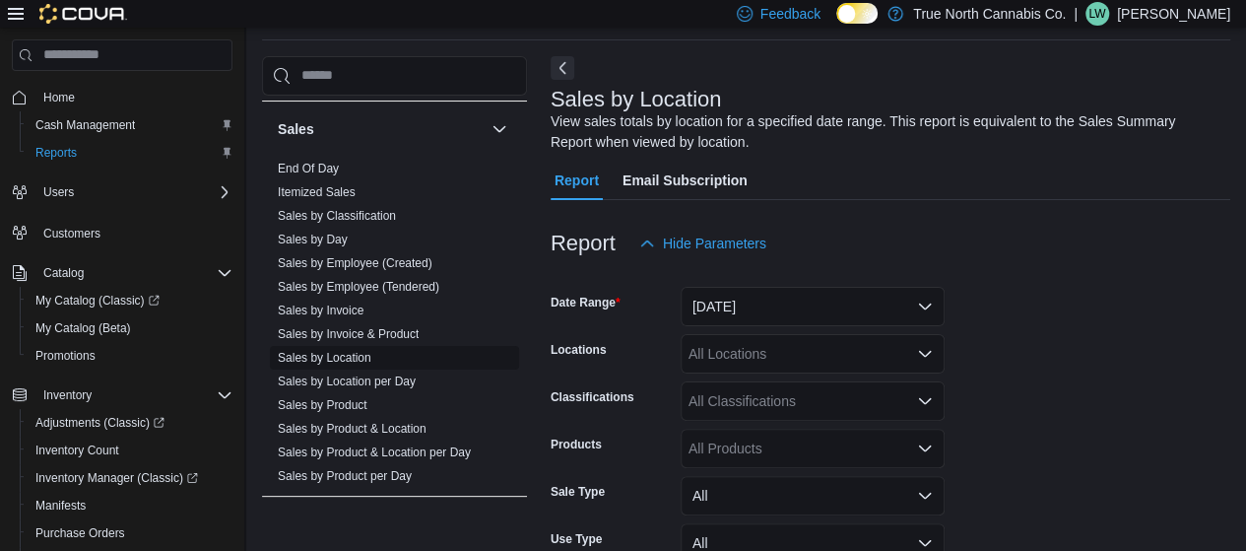
scroll to position [66, 0]
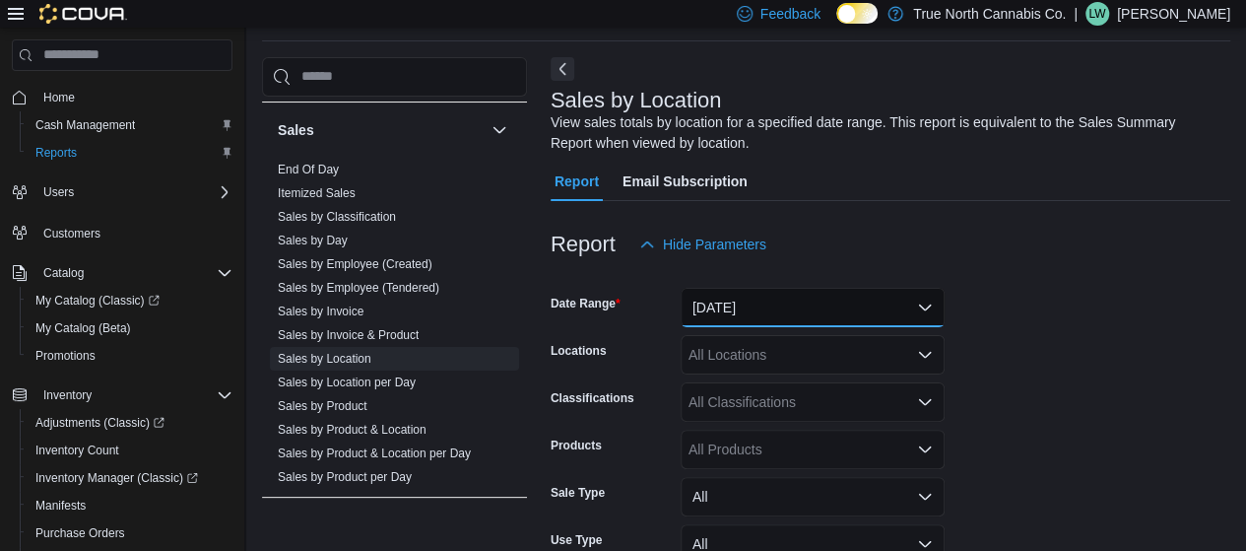
click at [780, 290] on button "[DATE]" at bounding box center [813, 307] width 264 height 39
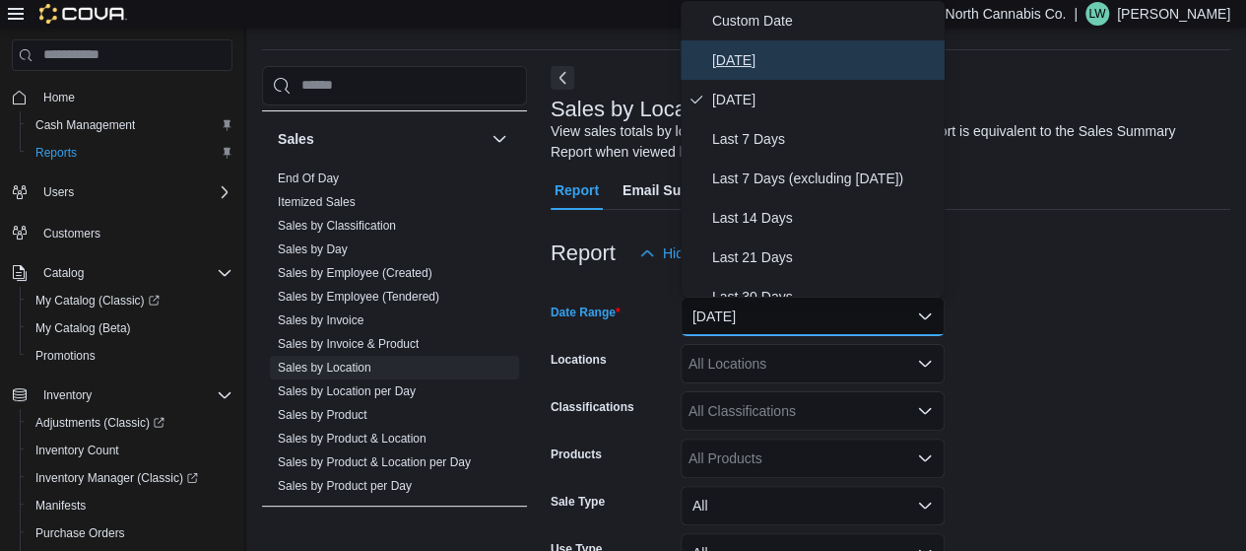
click at [770, 69] on span "[DATE]" at bounding box center [824, 60] width 225 height 24
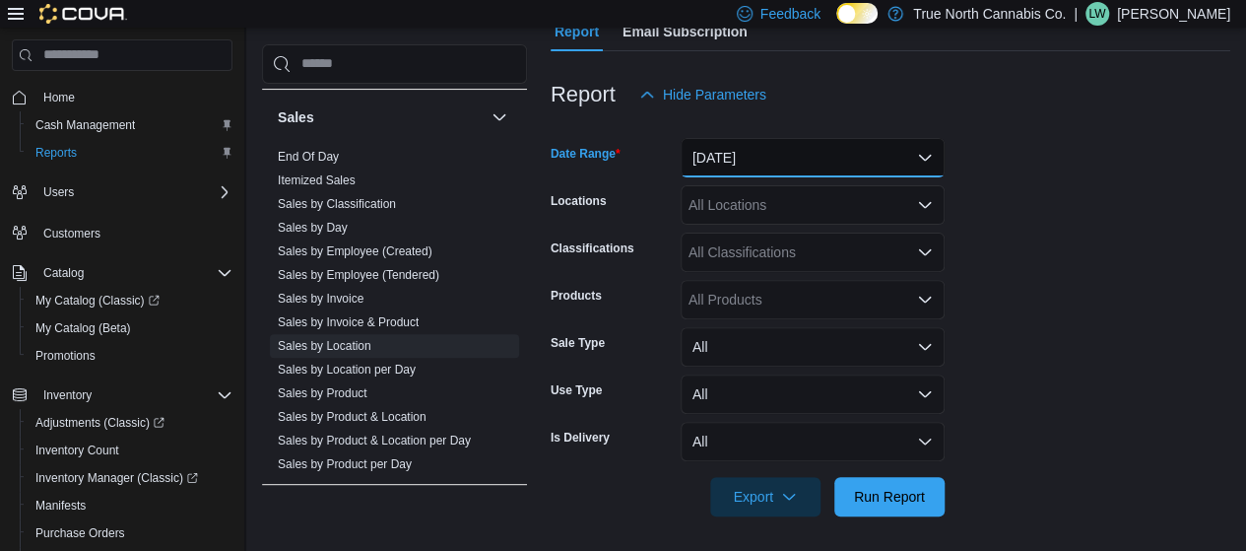
scroll to position [220, 0]
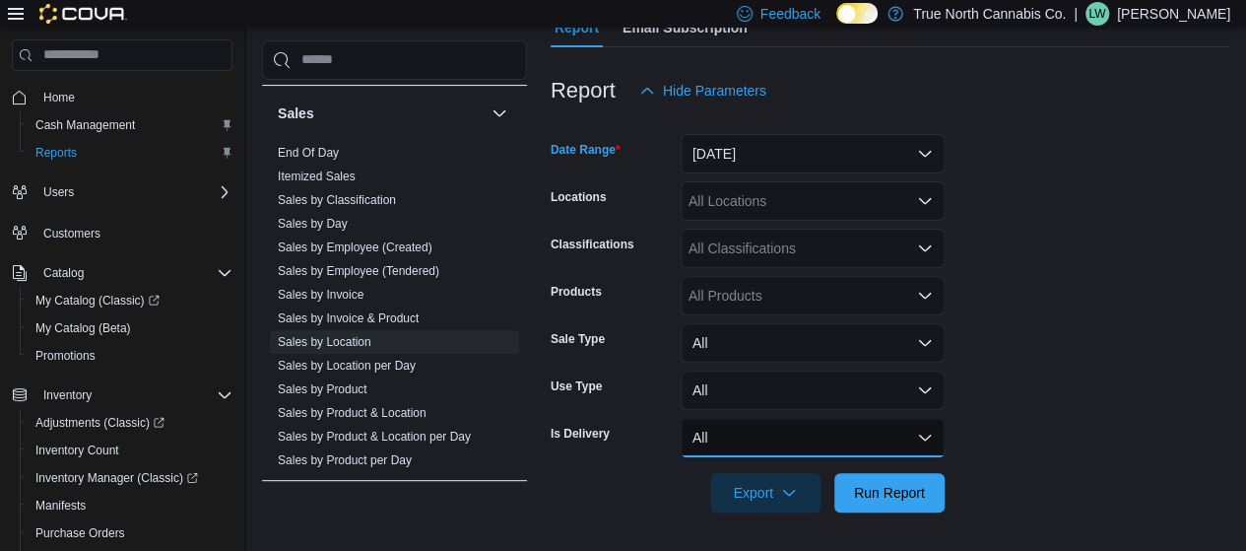
click at [916, 449] on button "All" at bounding box center [813, 437] width 264 height 39
click at [905, 494] on span "Run Report" at bounding box center [889, 492] width 71 height 20
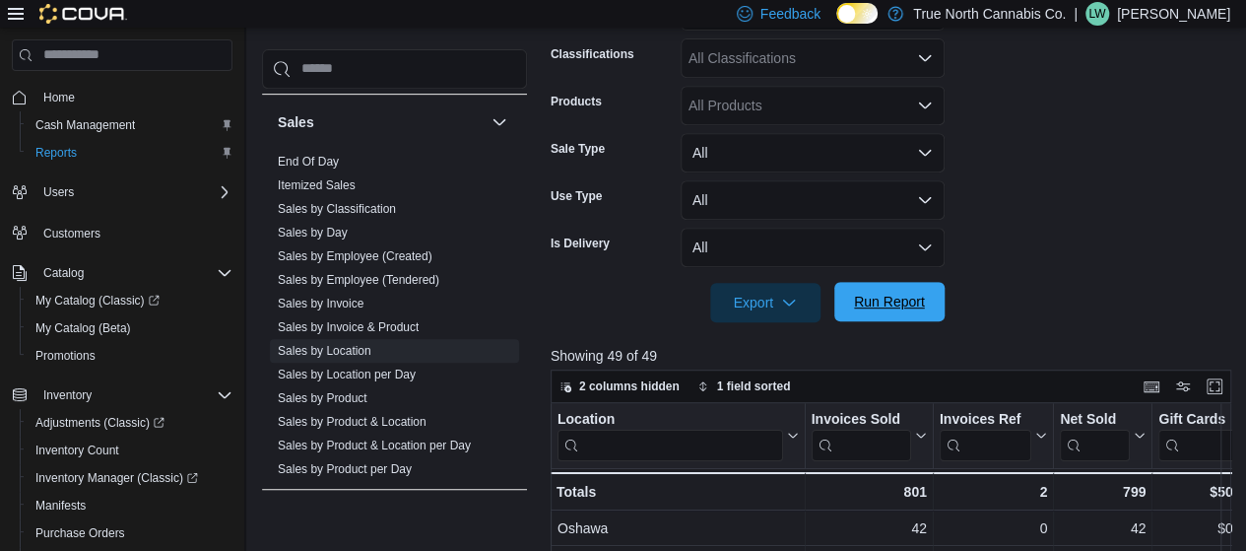
scroll to position [404, 0]
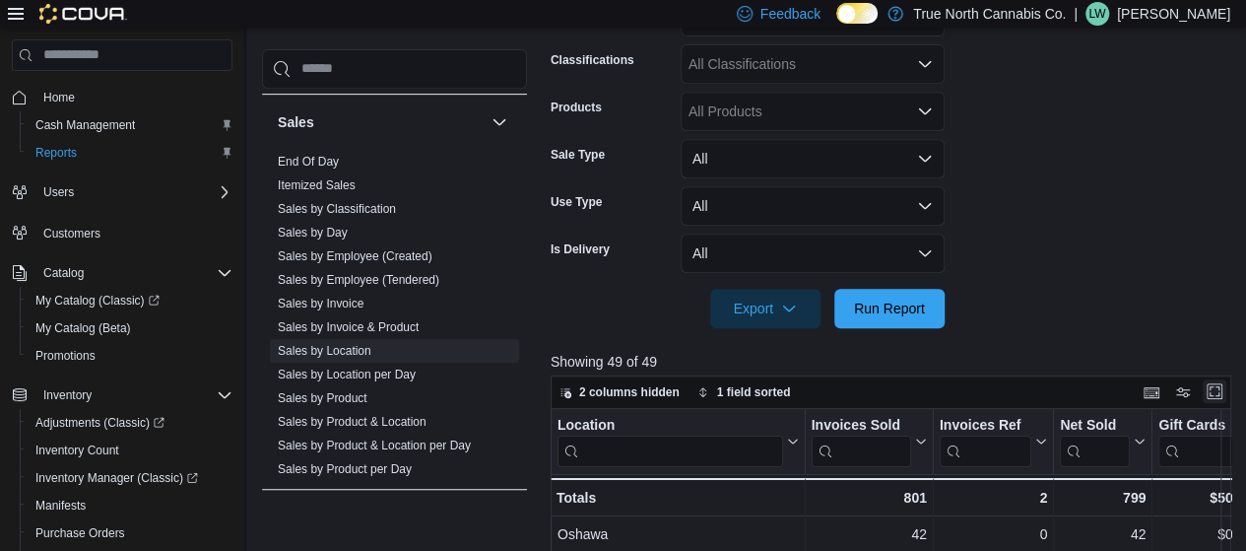
click at [1226, 396] on button "Enter fullscreen" at bounding box center [1215, 391] width 24 height 24
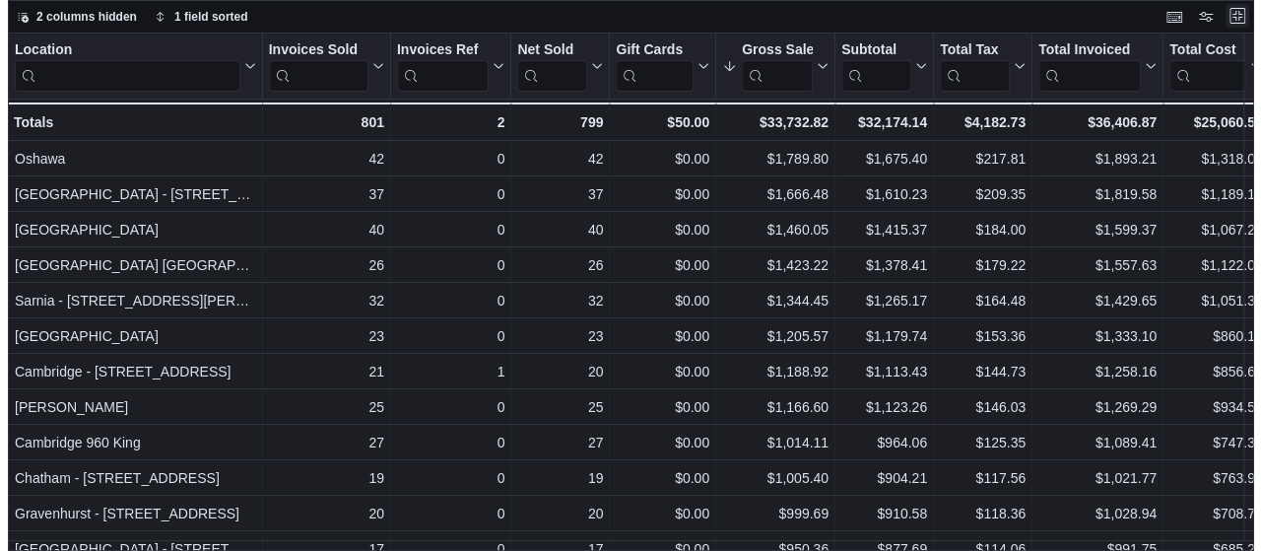
scroll to position [0, 0]
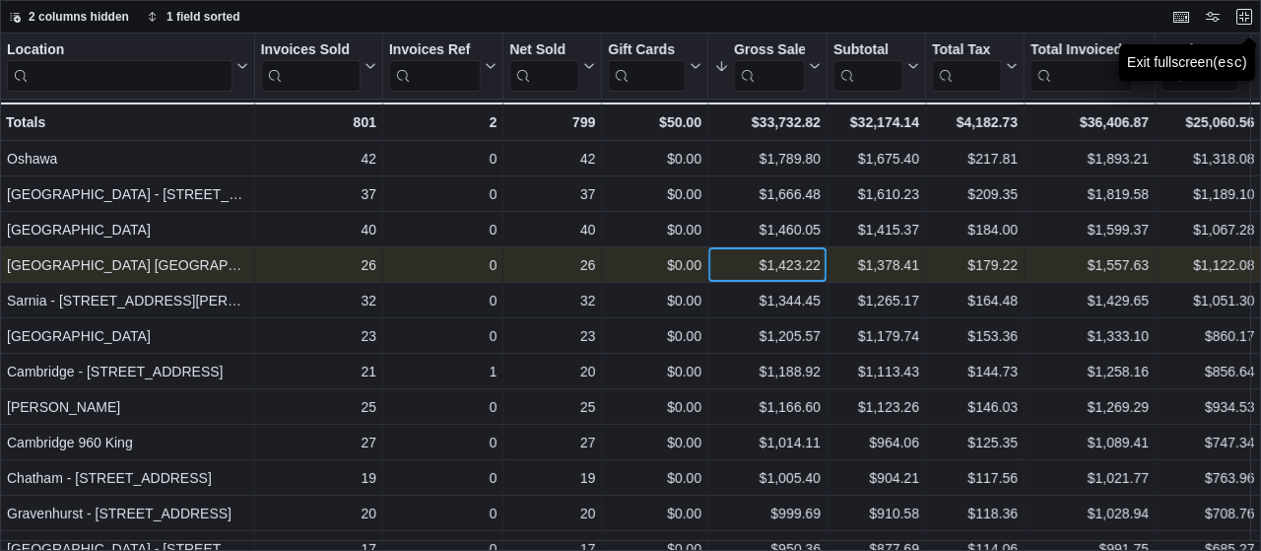
click at [821, 264] on div "$1,423.22 - Gross Sales, column 6, row 4" at bounding box center [767, 264] width 119 height 35
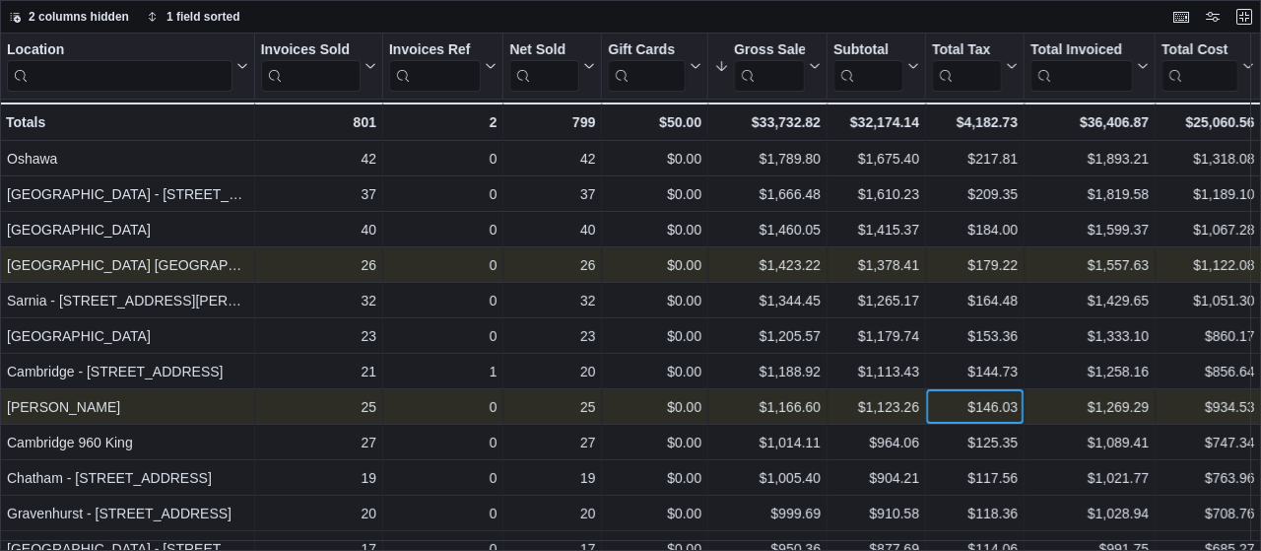
click at [936, 404] on div "$146.03" at bounding box center [975, 407] width 86 height 24
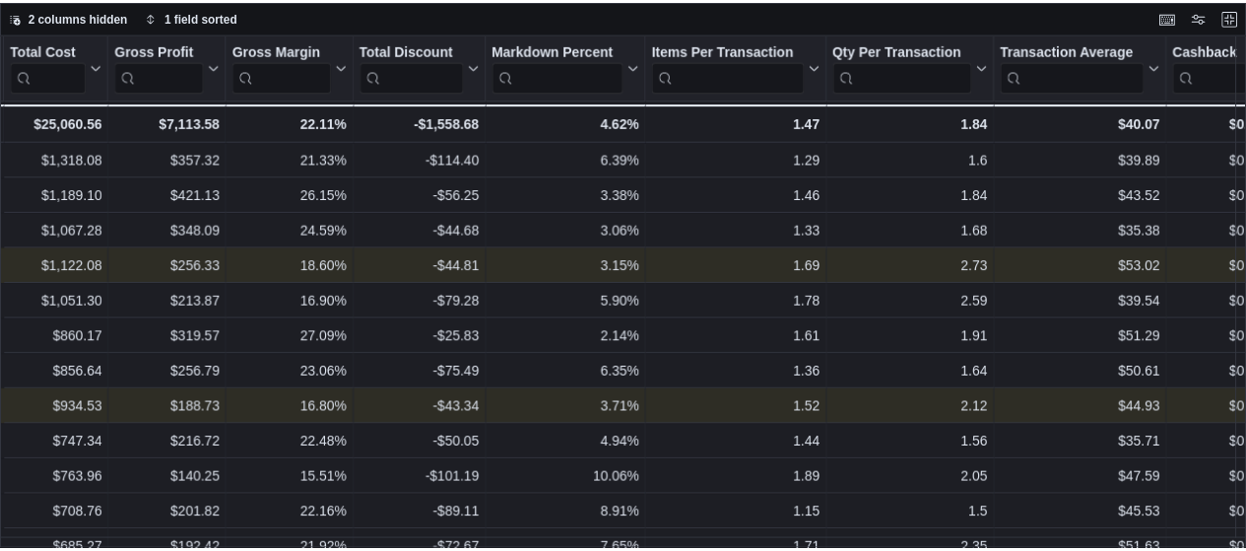
scroll to position [0, 1334]
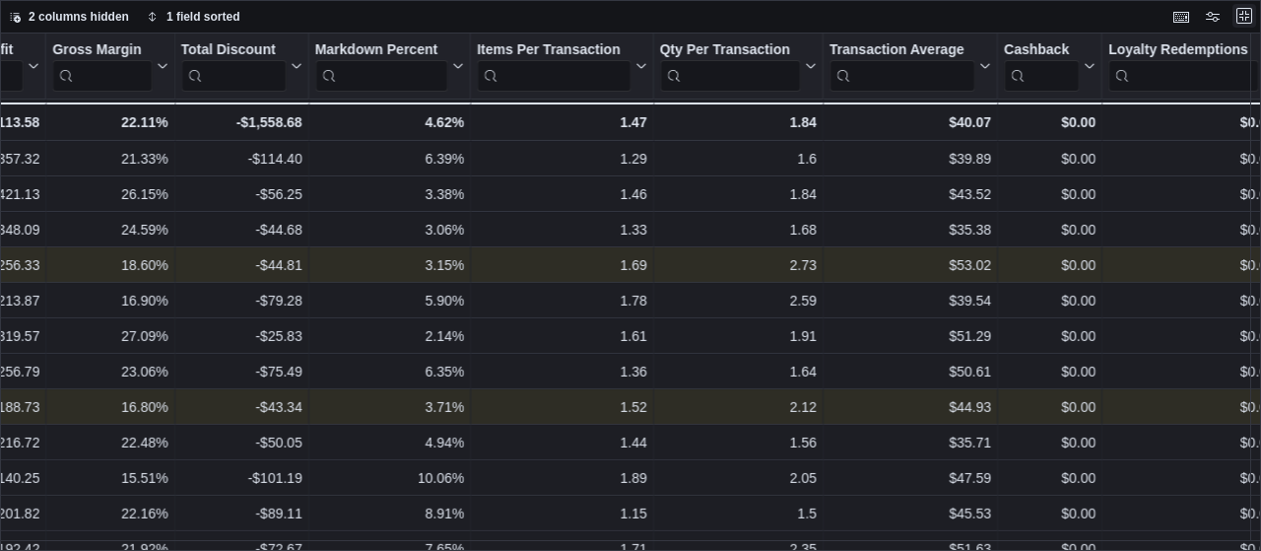
click at [1249, 12] on button "Exit fullscreen" at bounding box center [1244, 16] width 24 height 24
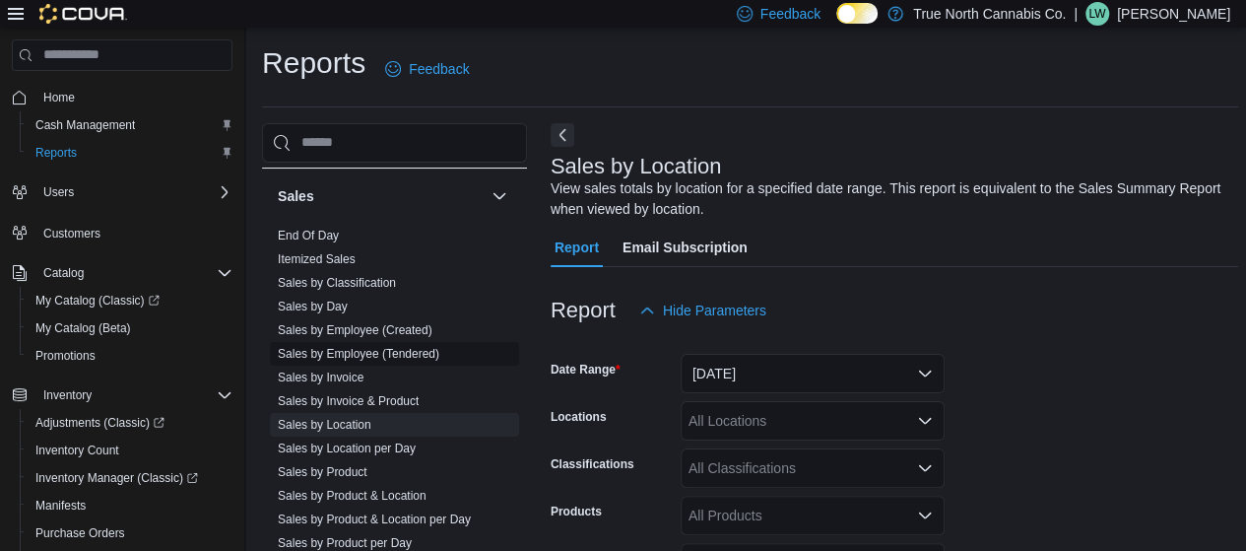
click at [368, 354] on link "Sales by Employee (Tendered)" at bounding box center [359, 354] width 162 height 14
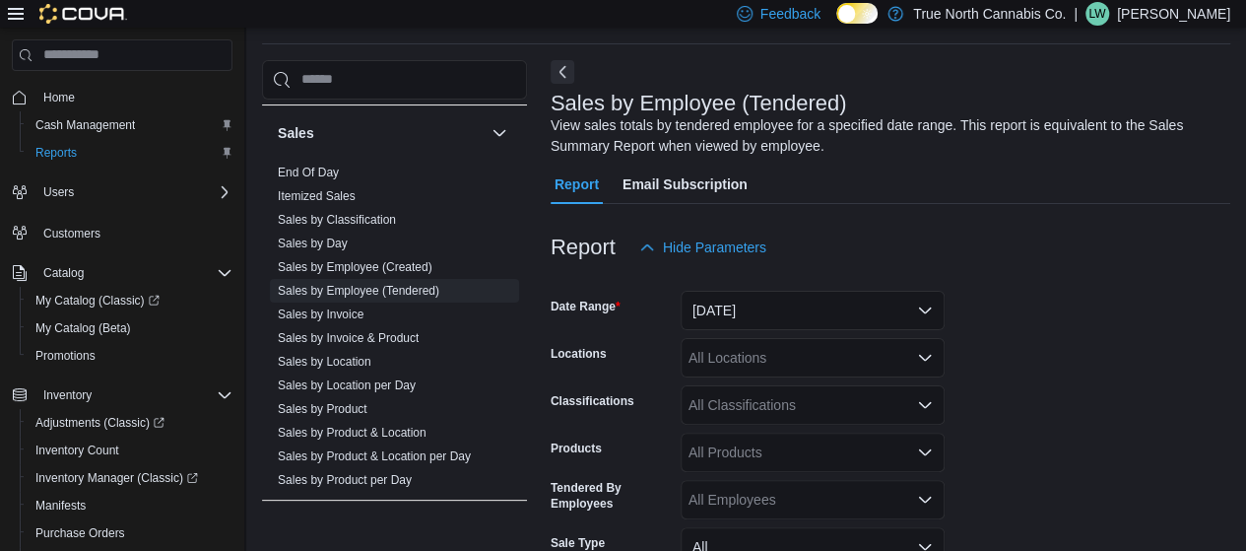
scroll to position [66, 0]
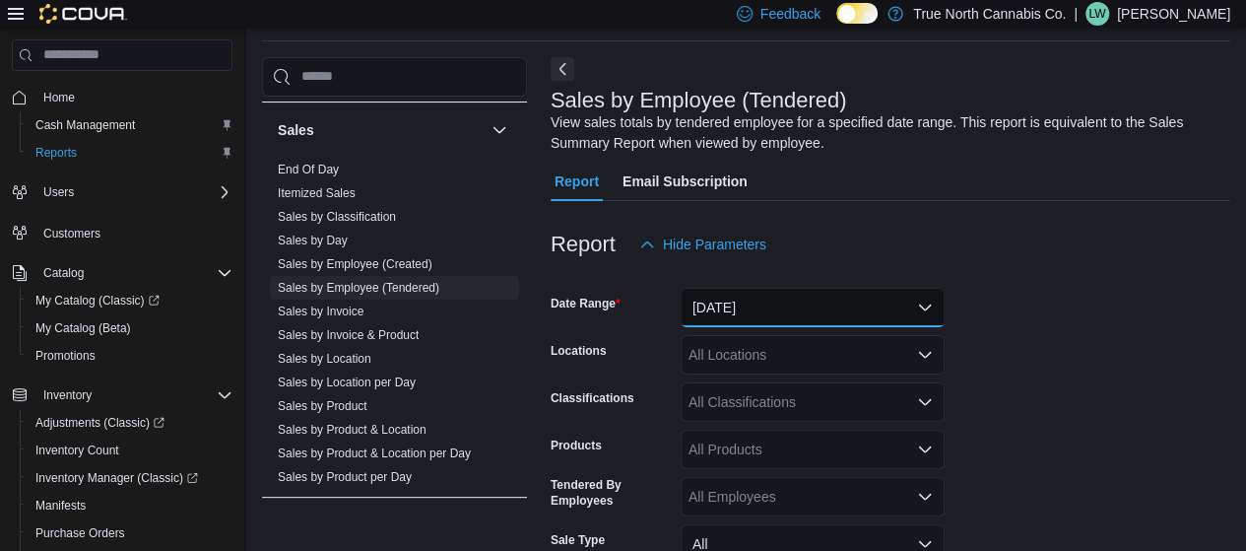
click at [798, 300] on button "[DATE]" at bounding box center [813, 307] width 264 height 39
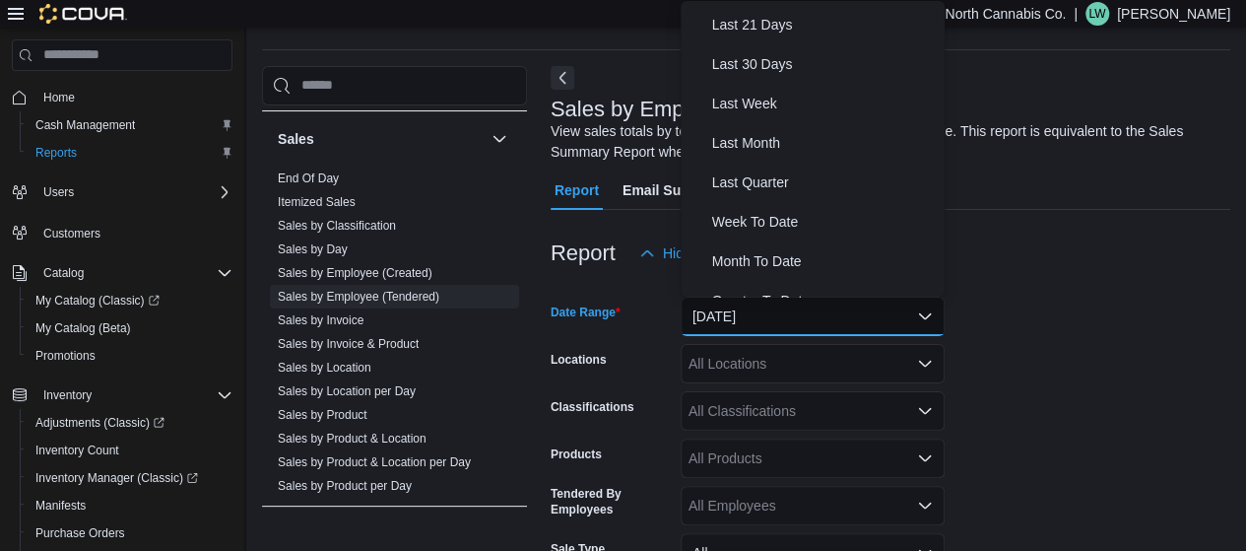
scroll to position [296, 0]
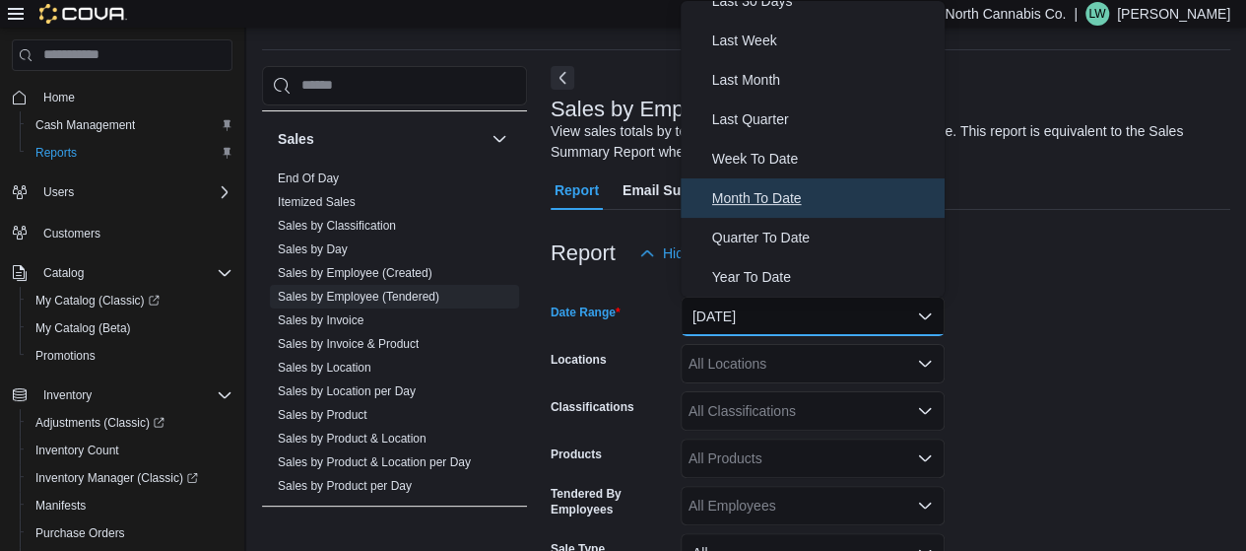
click at [778, 198] on span "Month To Date" at bounding box center [824, 198] width 225 height 24
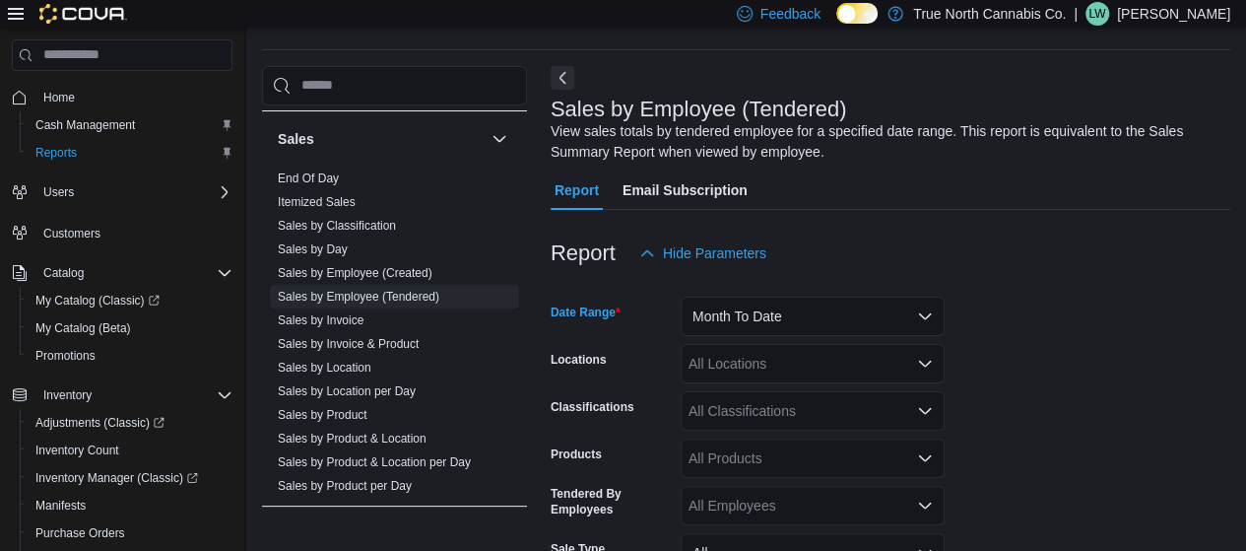
click at [759, 361] on div "All Locations" at bounding box center [813, 363] width 264 height 39
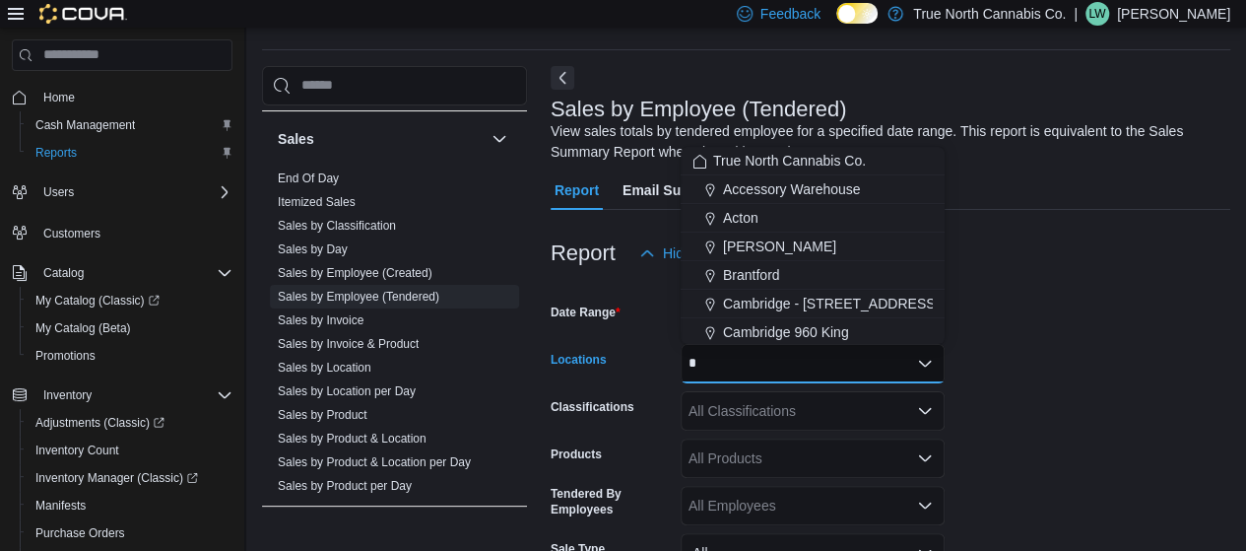
type input "*"
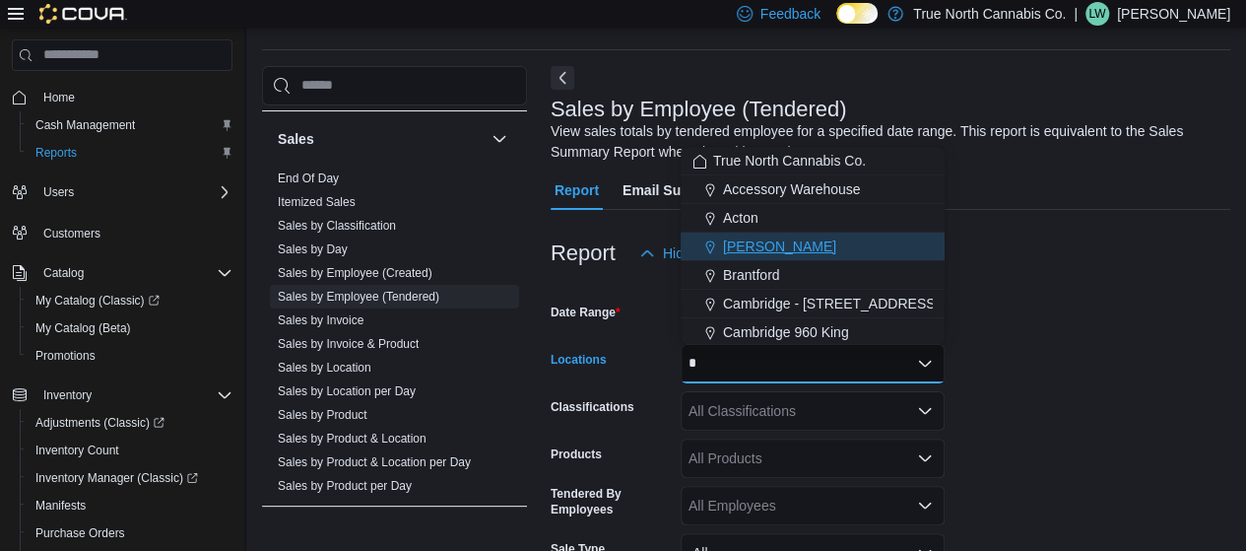
click at [757, 247] on span "[PERSON_NAME]" at bounding box center [779, 246] width 113 height 20
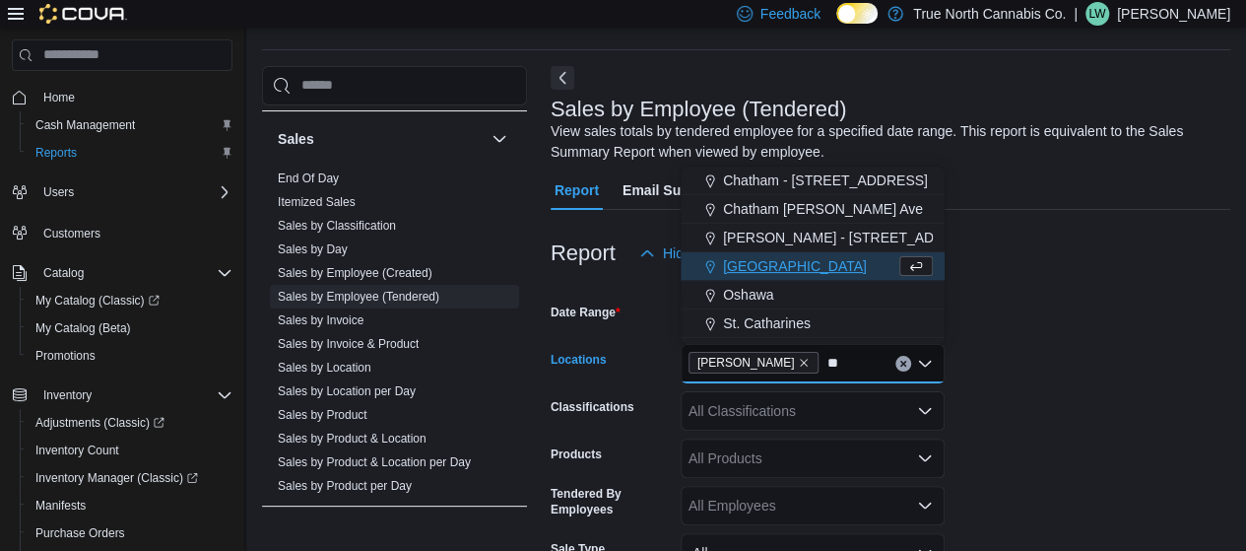
type input "**"
click at [751, 269] on span "[GEOGRAPHIC_DATA]" at bounding box center [795, 266] width 144 height 20
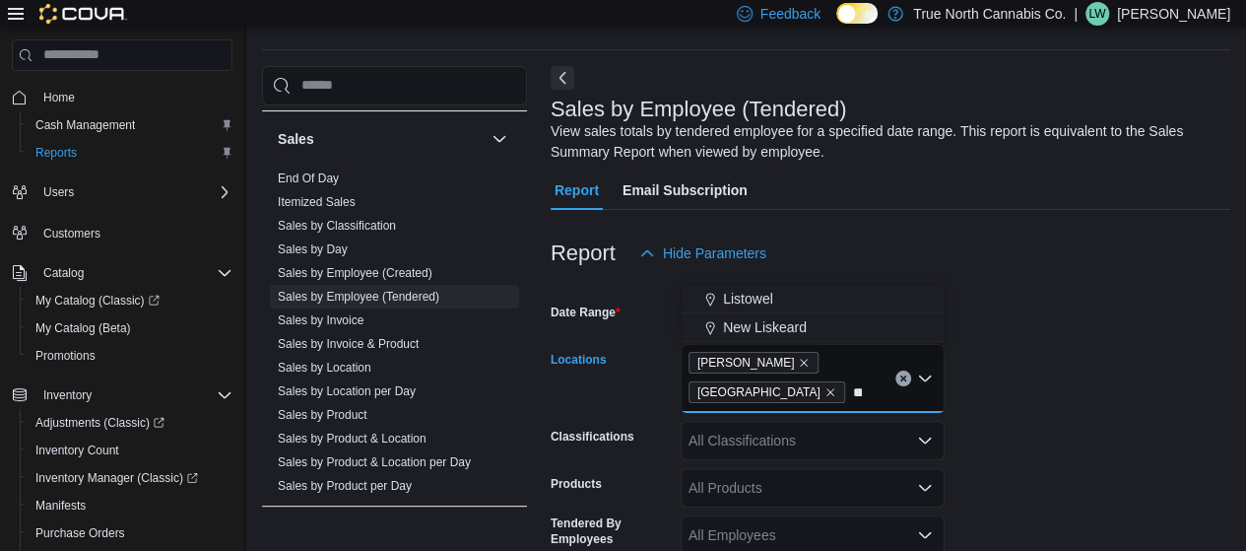
type input "**"
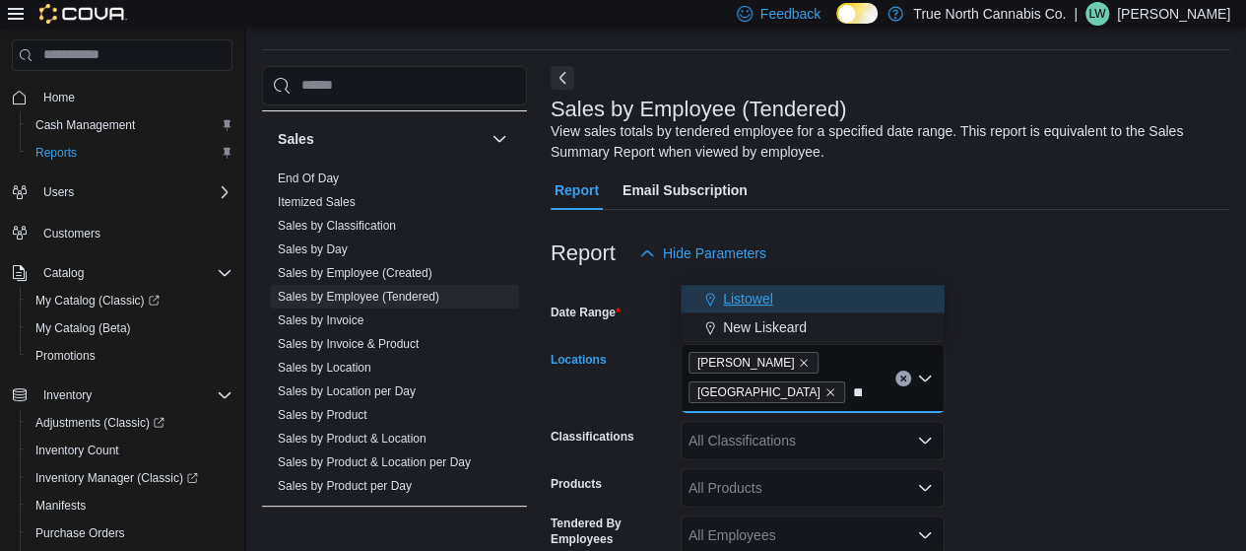
click at [752, 299] on span "Listowel" at bounding box center [748, 299] width 50 height 20
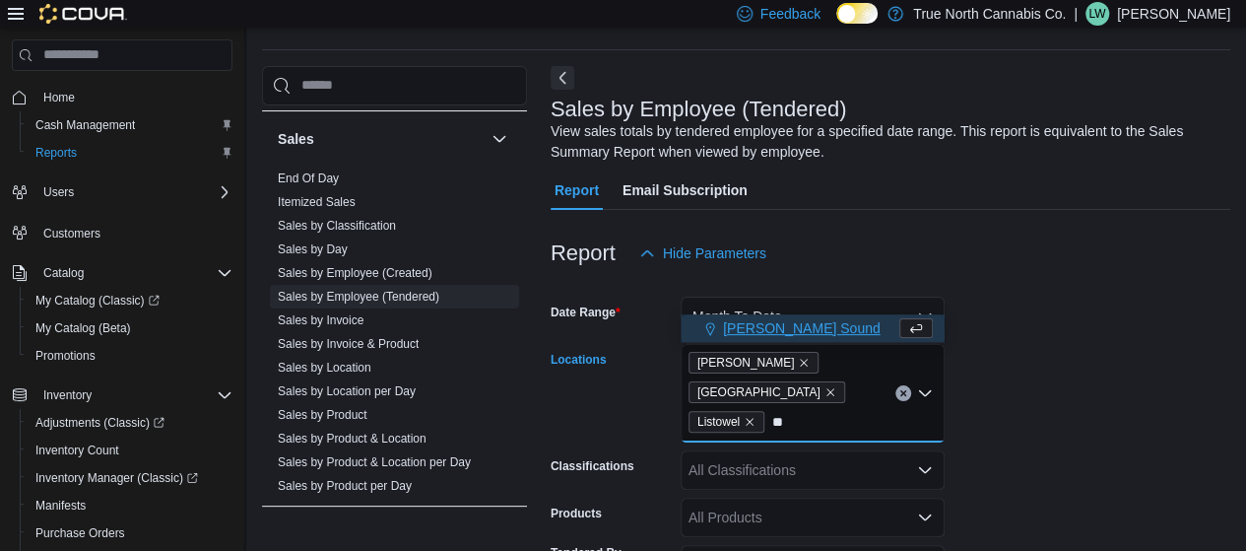
type input "**"
click at [749, 318] on span "[PERSON_NAME] Sound" at bounding box center [802, 328] width 158 height 20
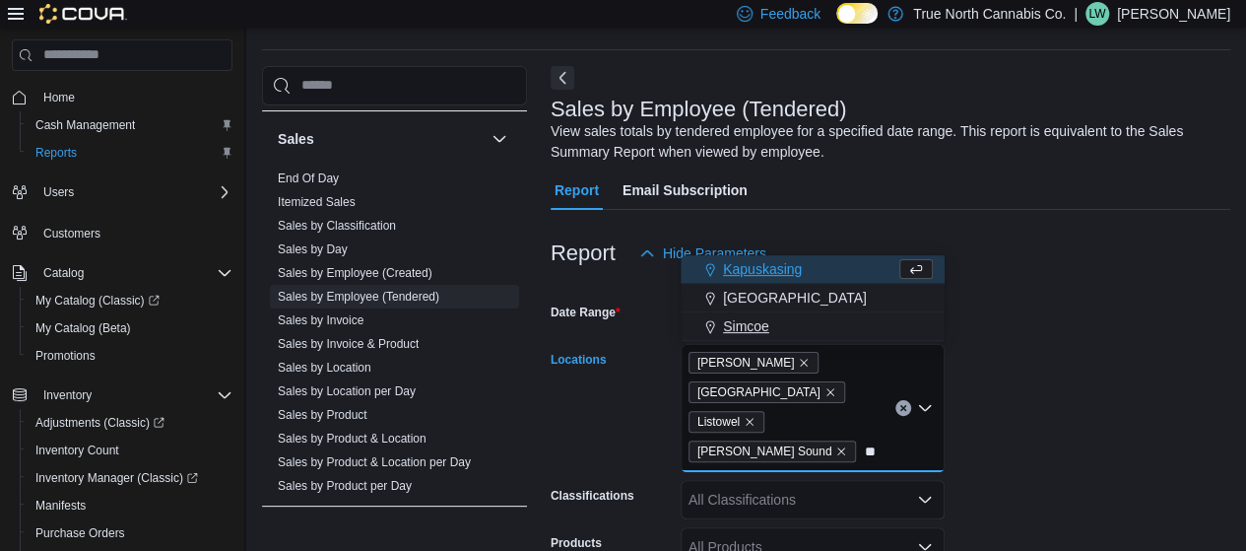
type input "**"
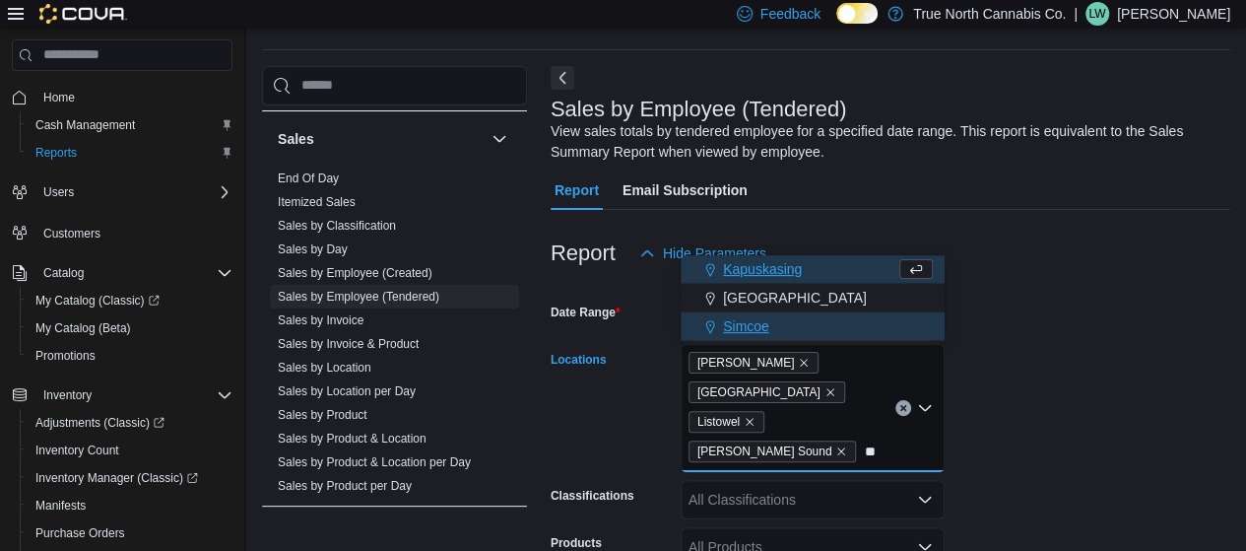
click at [727, 325] on span "Simcoe" at bounding box center [746, 326] width 46 height 20
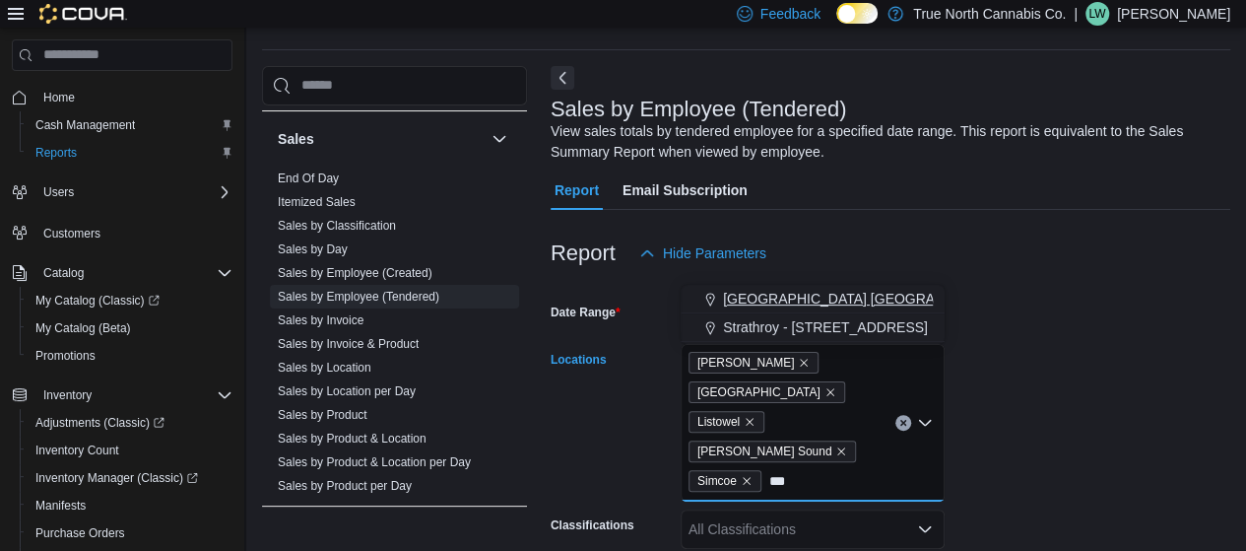
type input "***"
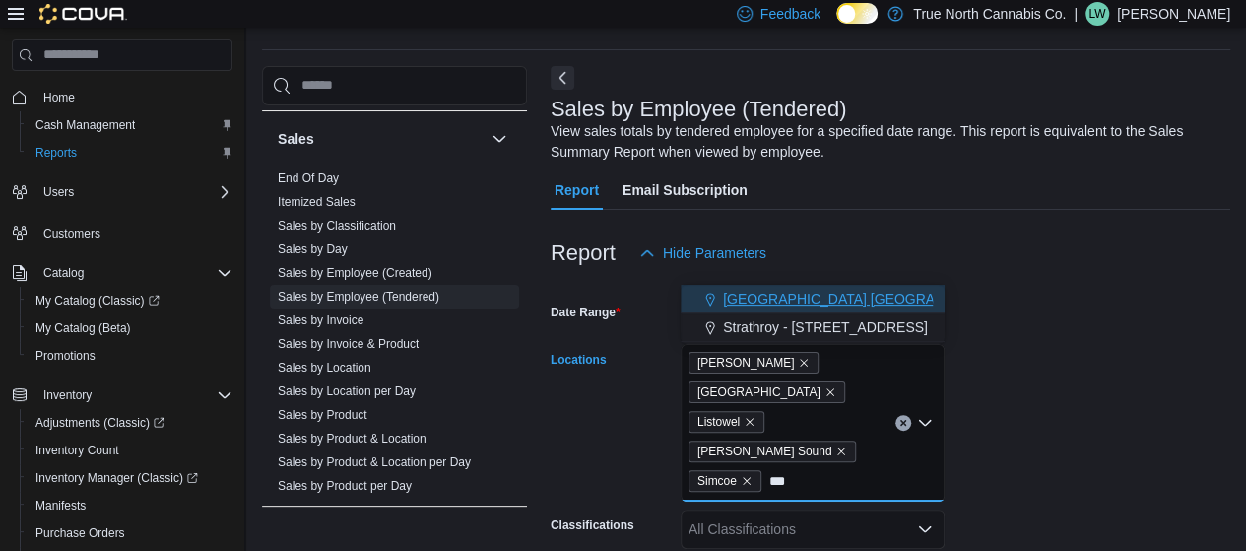
click at [751, 294] on span "[GEOGRAPHIC_DATA] [GEOGRAPHIC_DATA] [GEOGRAPHIC_DATA]" at bounding box center [942, 299] width 438 height 20
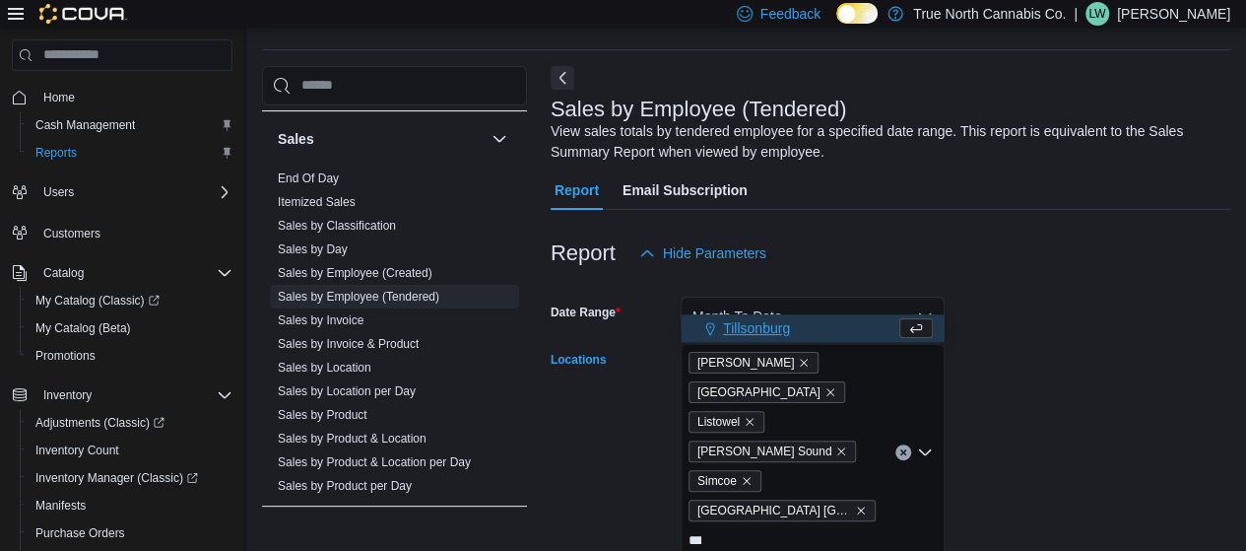
type input "***"
click at [755, 326] on span "Tillsonburg" at bounding box center [756, 328] width 67 height 20
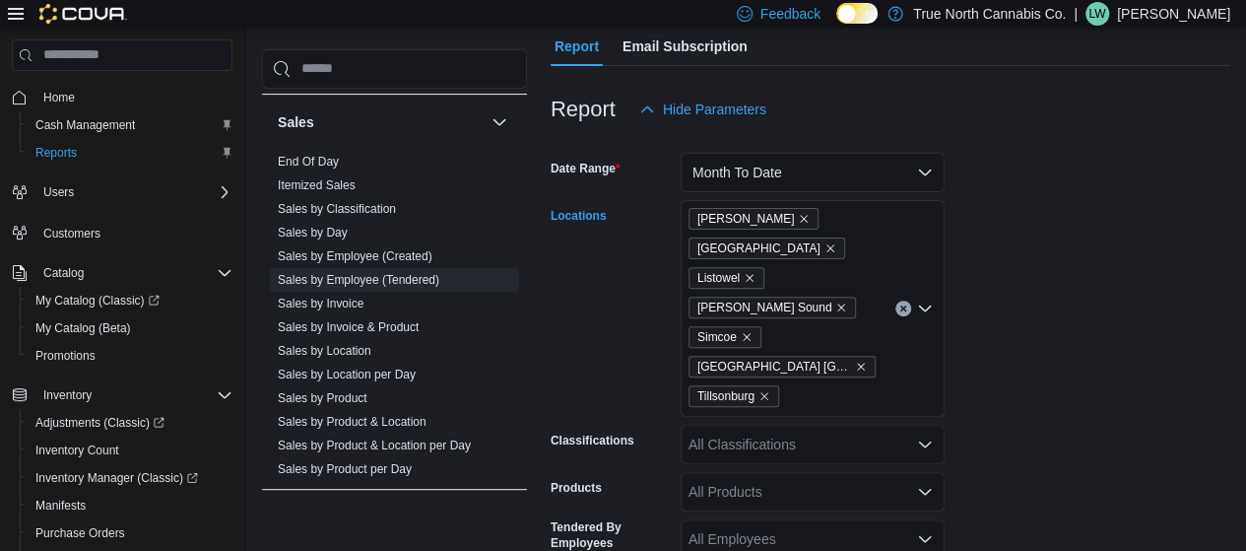
scroll to position [351, 0]
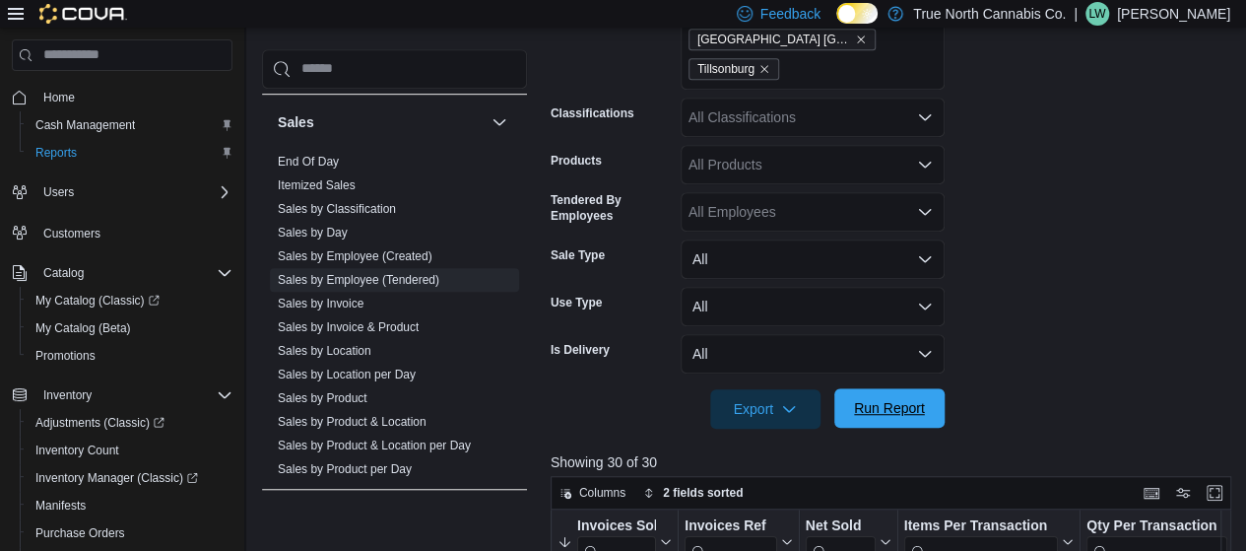
scroll to position [532, 0]
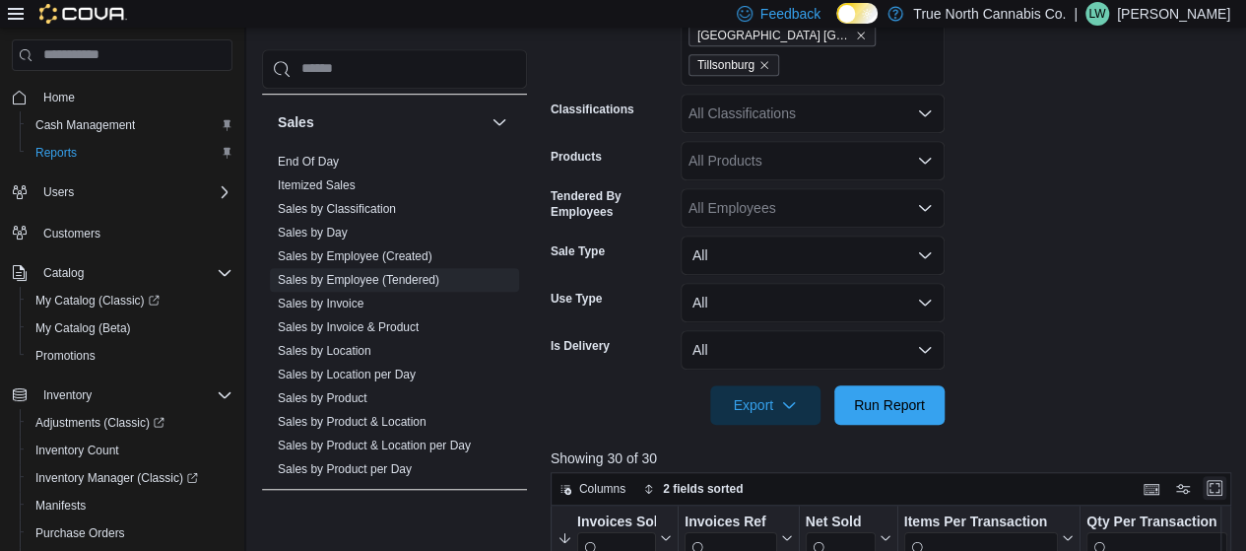
click at [1220, 476] on button "Enter fullscreen" at bounding box center [1215, 488] width 24 height 24
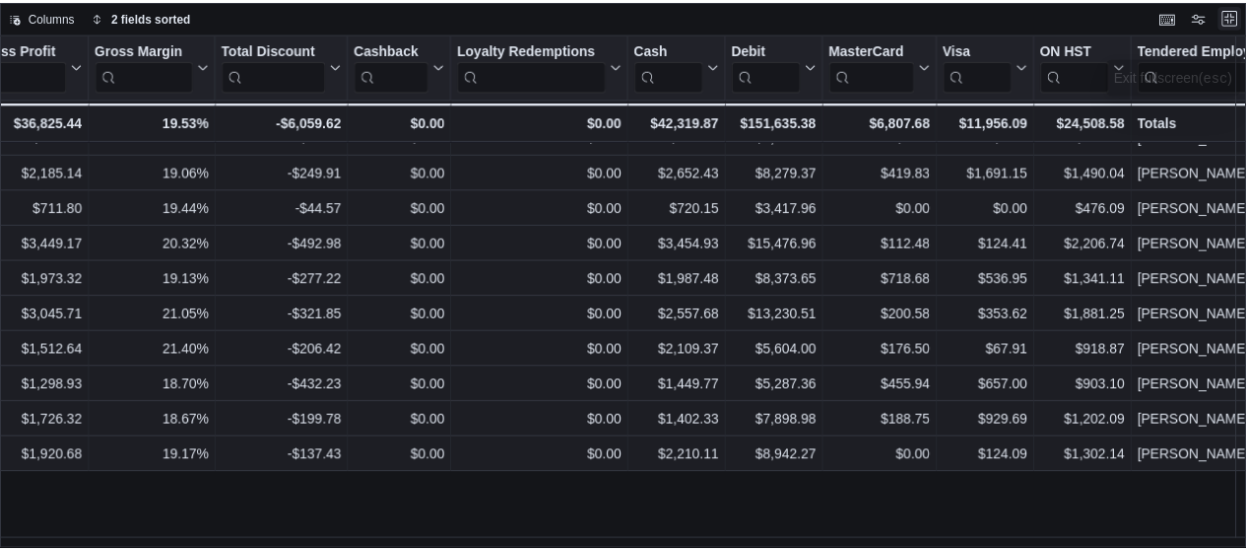
scroll to position [0, 1567]
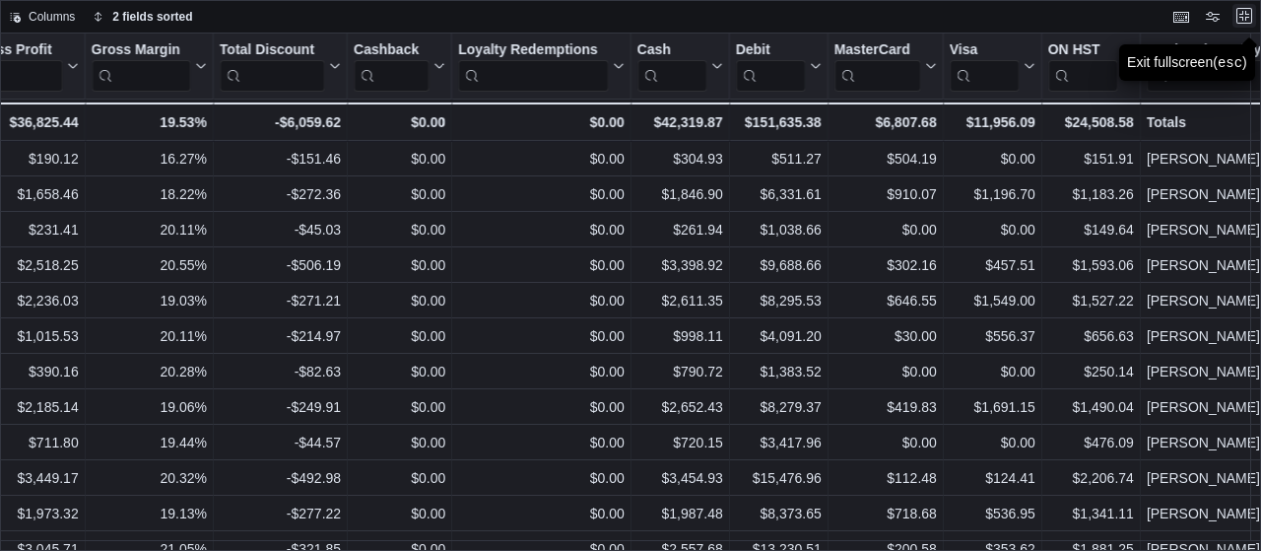
click at [1232, 17] on button "Exit fullscreen" at bounding box center [1244, 16] width 24 height 24
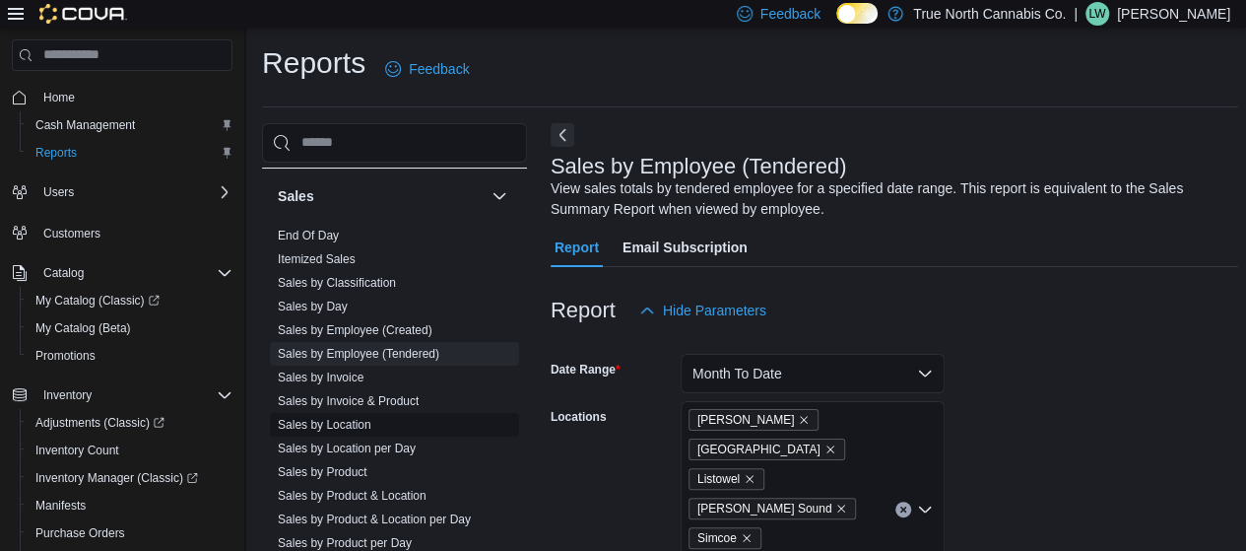
click at [352, 426] on link "Sales by Location" at bounding box center [325, 425] width 94 height 14
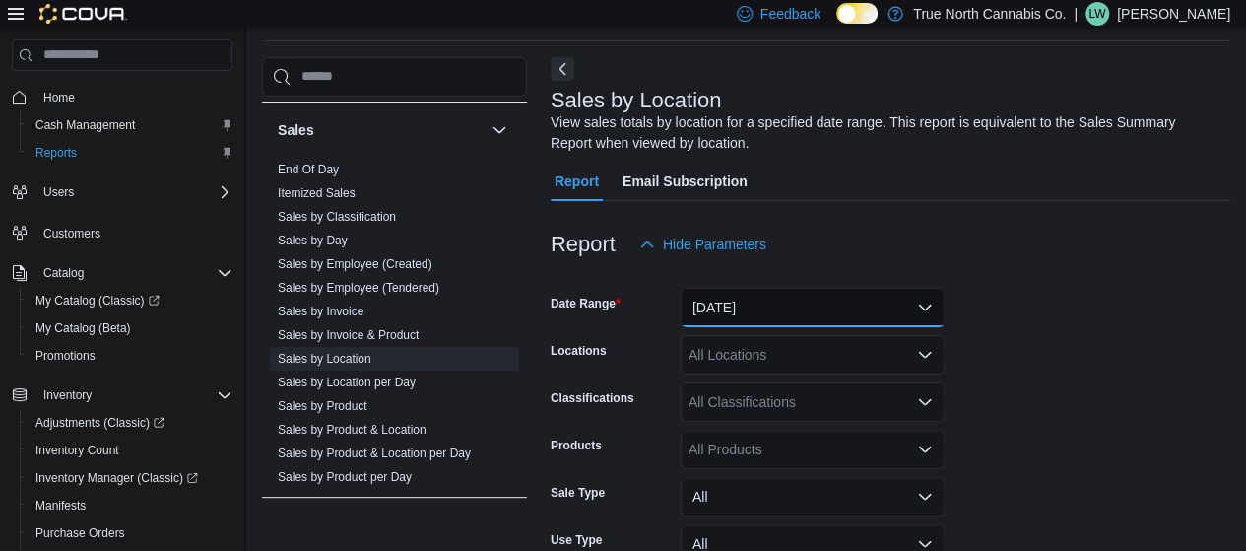
click at [753, 308] on button "[DATE]" at bounding box center [813, 307] width 264 height 39
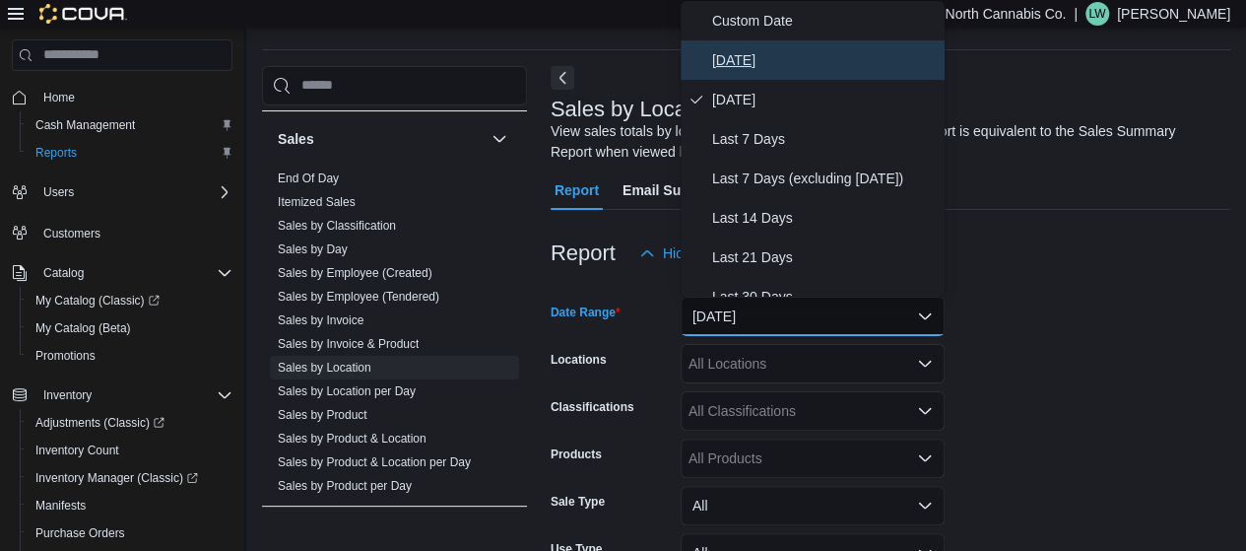
click at [734, 57] on span "[DATE]" at bounding box center [824, 60] width 225 height 24
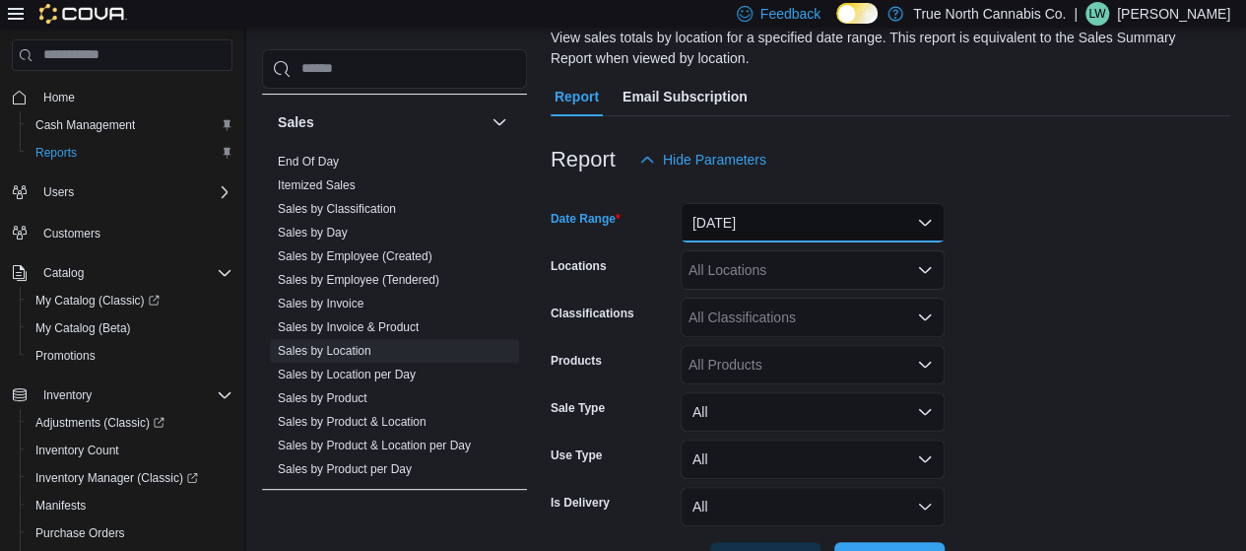
scroll to position [220, 0]
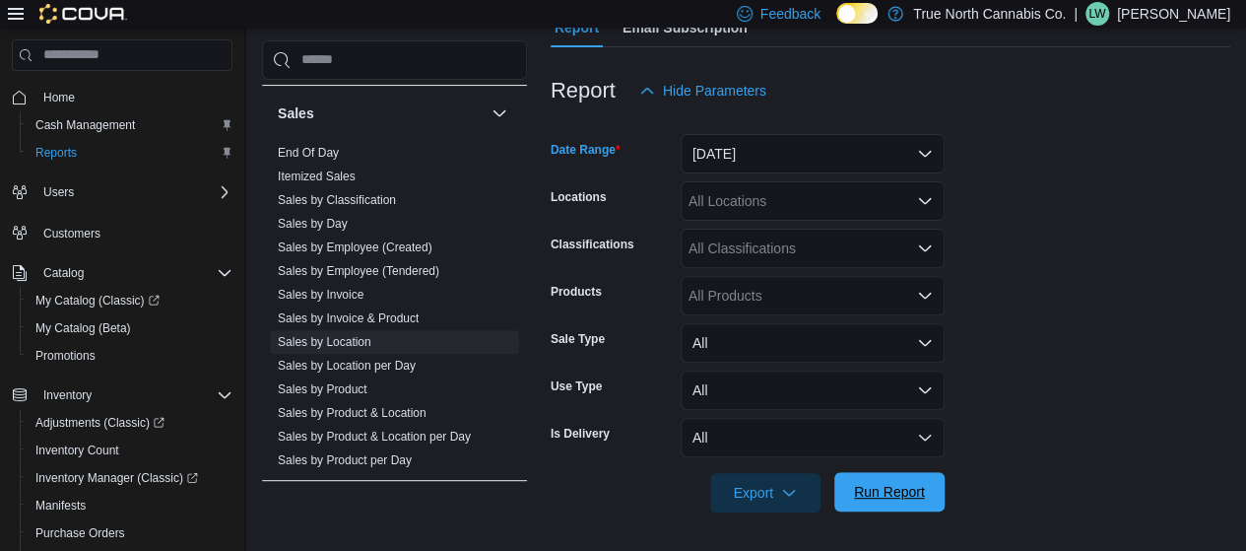
click at [912, 487] on span "Run Report" at bounding box center [889, 492] width 71 height 20
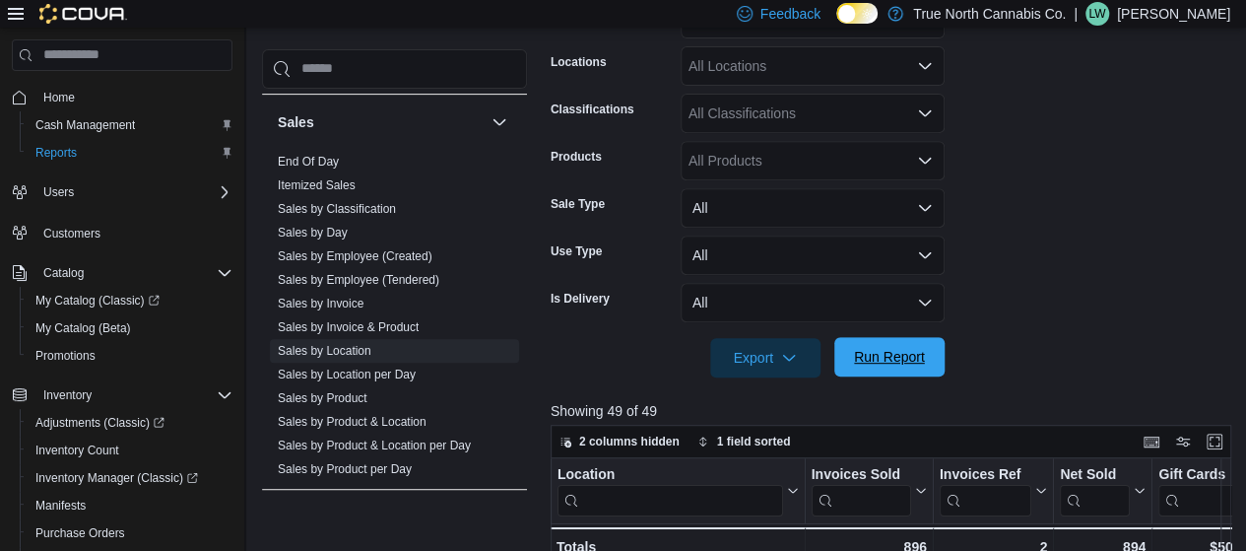
scroll to position [386, 0]
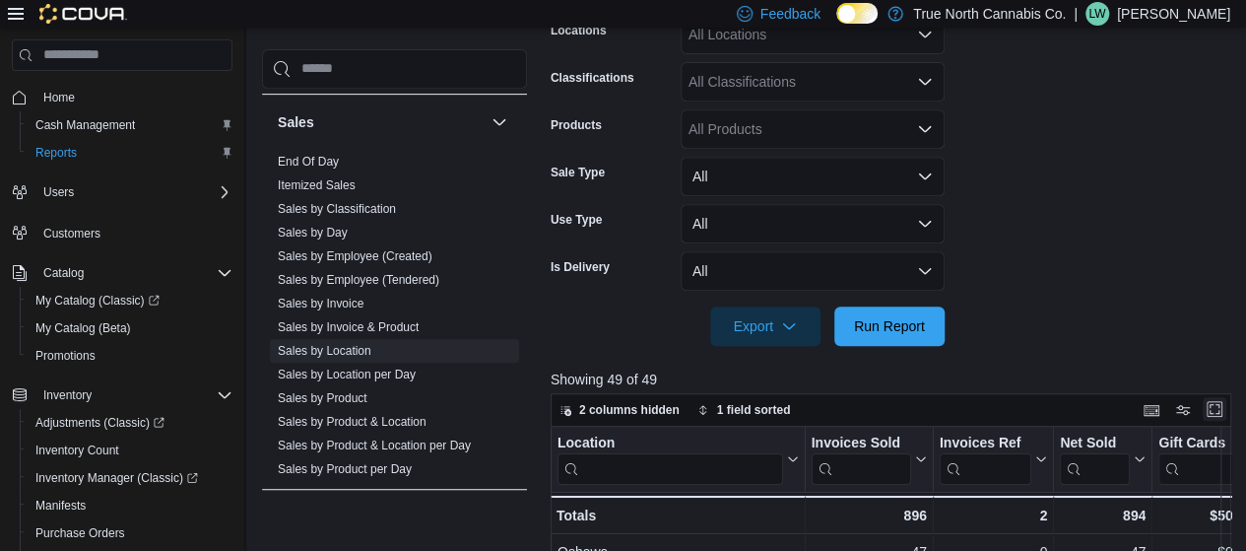
click at [1222, 410] on button "Enter fullscreen" at bounding box center [1215, 409] width 24 height 24
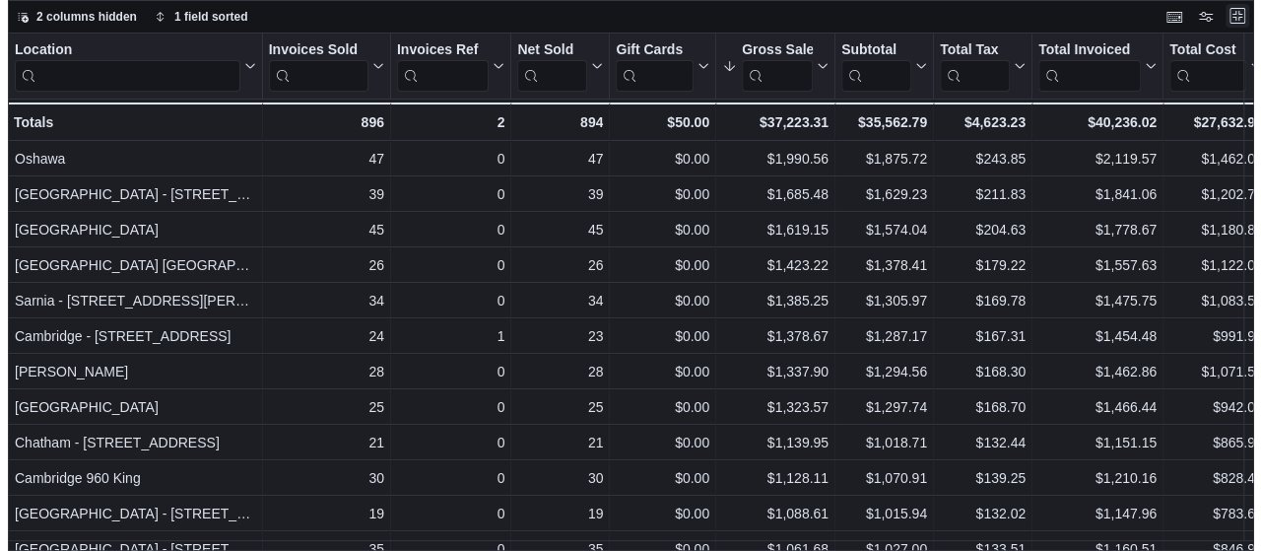
scroll to position [0, 0]
